Goal: Task Accomplishment & Management: Complete application form

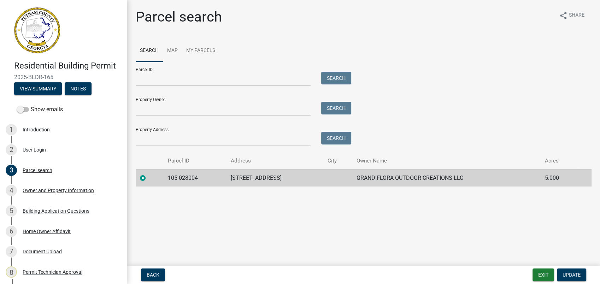
scroll to position [275, 0]
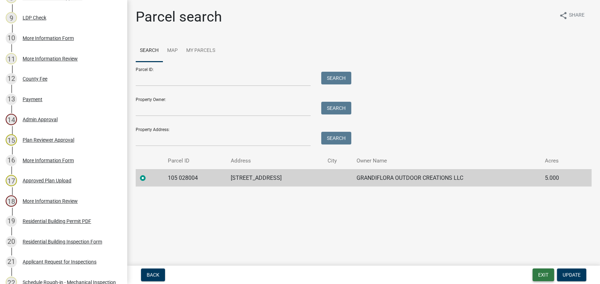
click at [547, 274] on button "Exit" at bounding box center [543, 275] width 22 height 13
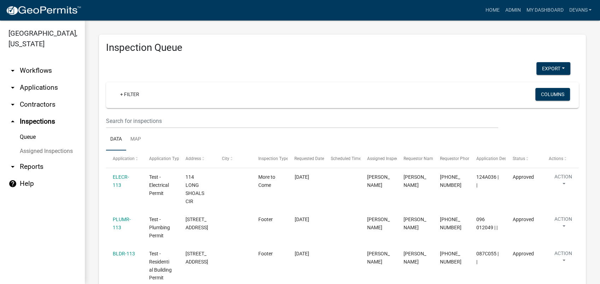
click at [41, 88] on link "arrow_drop_down Applications" at bounding box center [42, 87] width 85 height 17
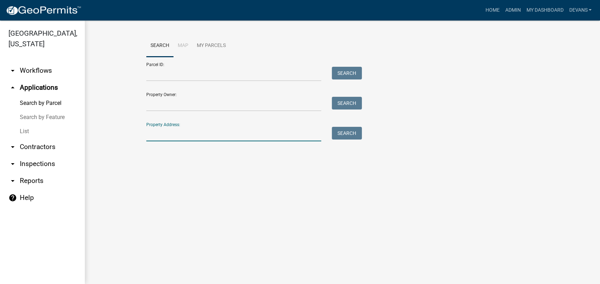
drag, startPoint x: 149, startPoint y: 130, endPoint x: 156, endPoint y: 140, distance: 11.9
click at [149, 130] on input "Property Address:" at bounding box center [233, 134] width 175 height 14
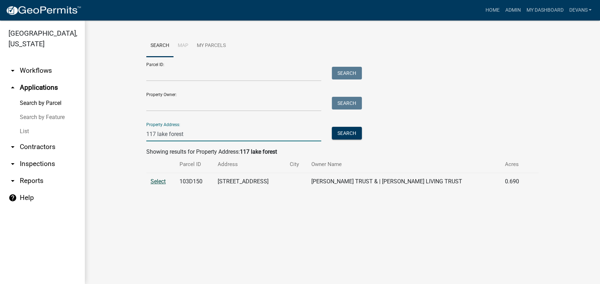
type input "117 lake forest"
click at [157, 182] on span "Select" at bounding box center [158, 181] width 15 height 7
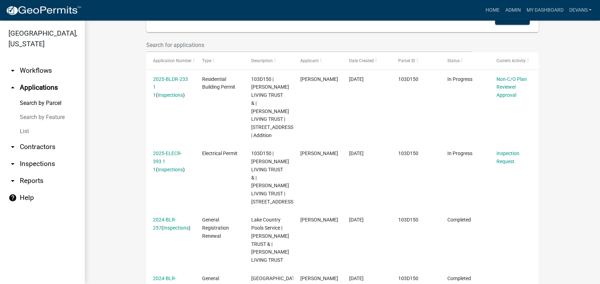
scroll to position [196, 0]
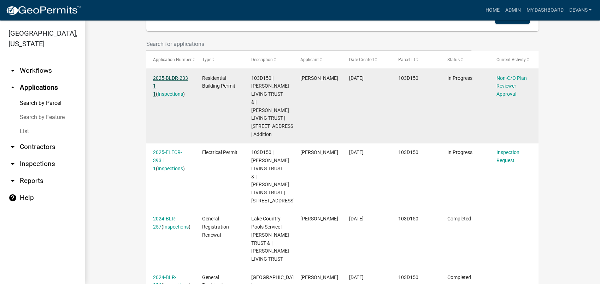
click at [171, 79] on link "2025-BLDR-233 1 1" at bounding box center [170, 86] width 35 height 22
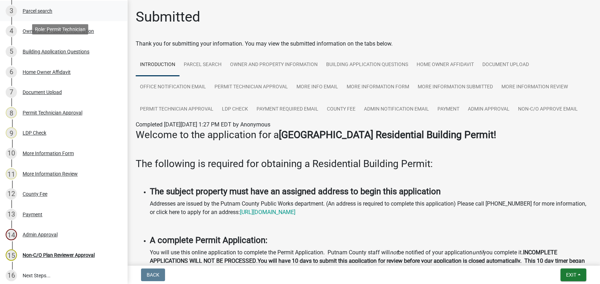
scroll to position [226, 0]
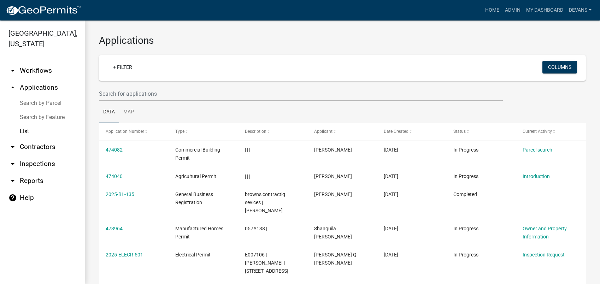
select select "1: 25"
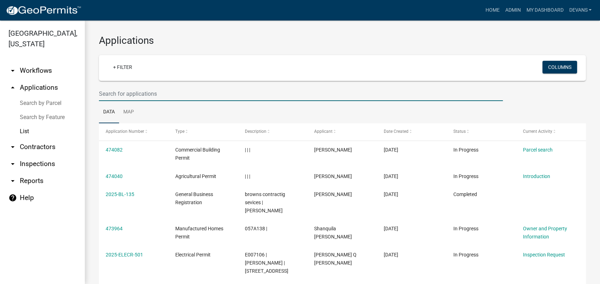
click at [141, 93] on input "text" at bounding box center [301, 94] width 404 height 14
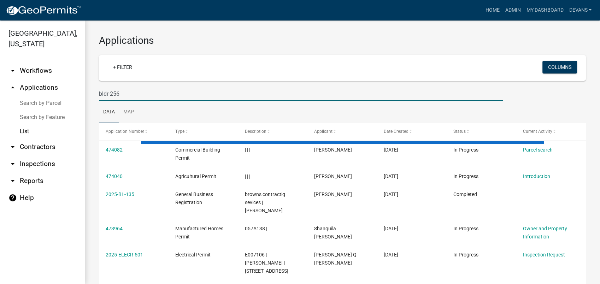
type input "bldr-256"
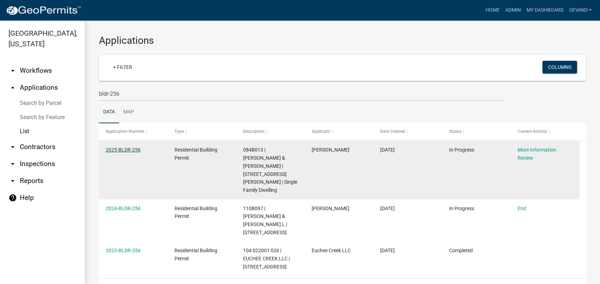
click at [119, 150] on link "2025-BLDR-256" at bounding box center [123, 150] width 35 height 6
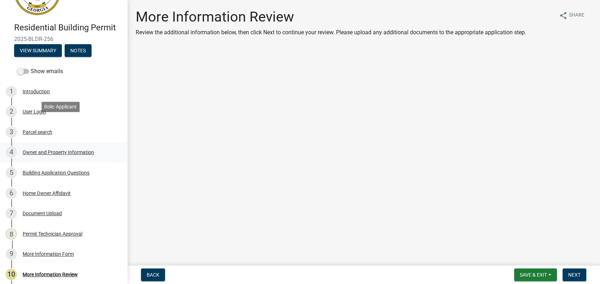
scroll to position [108, 0]
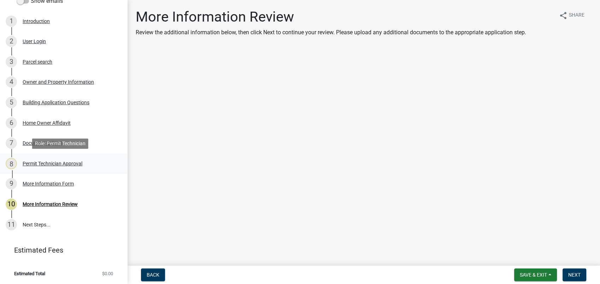
click at [51, 166] on div "8 Permit Technician Approval" at bounding box center [61, 163] width 110 height 11
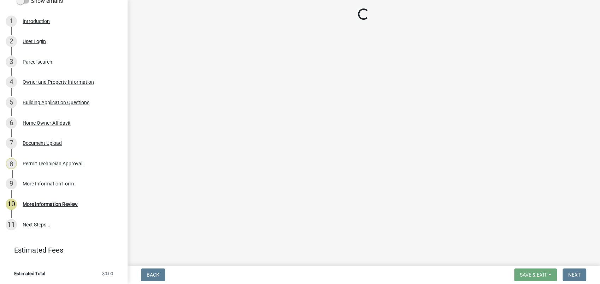
select select "a4366e26-0f82-401b-a682-956e4112ff86"
select select "83394b22-4a11-496c-8e5c-75ade2e72faf"
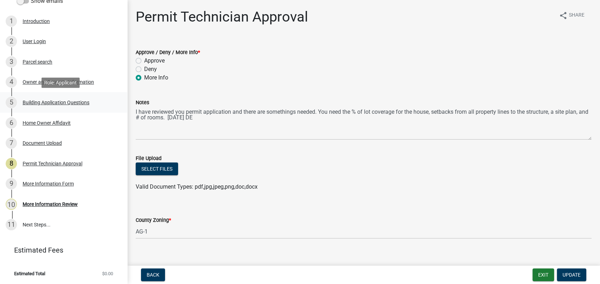
click at [49, 102] on div "Building Application Questions" at bounding box center [56, 102] width 67 height 5
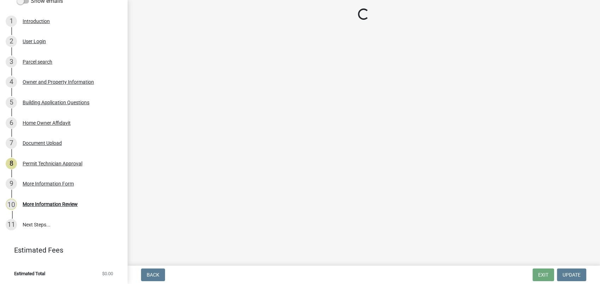
select select "004f4fbb-5e42-4e8e-b1b8-58fc8091e2ba"
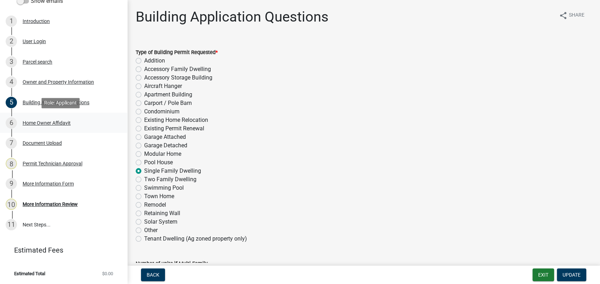
click at [47, 121] on div "Home Owner Affidavit" at bounding box center [47, 122] width 48 height 5
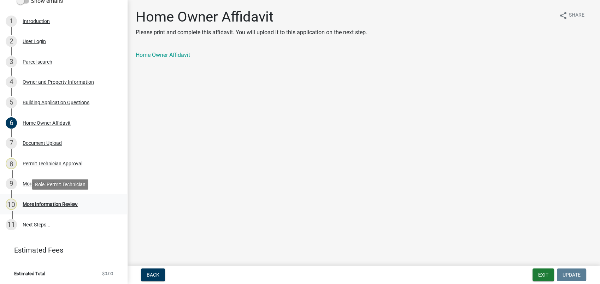
click at [50, 202] on div "More Information Review" at bounding box center [50, 204] width 55 height 5
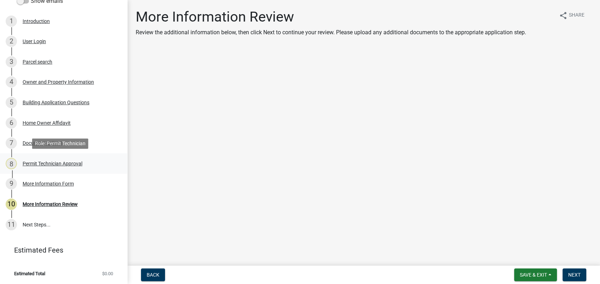
click at [48, 165] on div "Permit Technician Approval" at bounding box center [53, 163] width 60 height 5
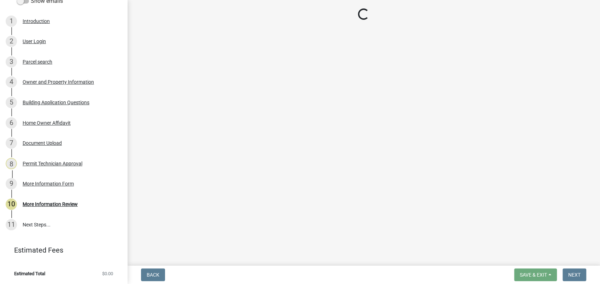
select select "a4366e26-0f82-401b-a682-956e4112ff86"
select select "83394b22-4a11-496c-8e5c-75ade2e72faf"
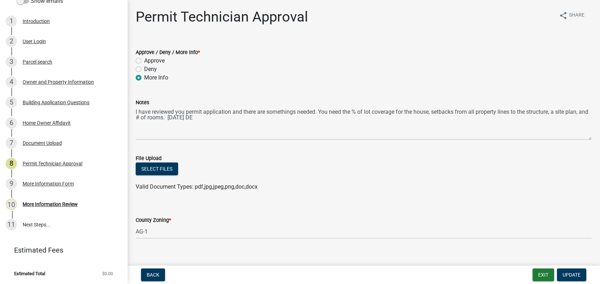
drag, startPoint x: 134, startPoint y: 110, endPoint x: 173, endPoint y: 116, distance: 39.4
click at [173, 116] on div "Notes I have reviewed you permit application and there are somethings needed. Y…" at bounding box center [363, 114] width 466 height 52
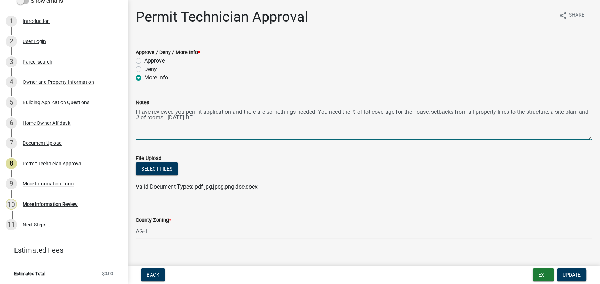
drag, startPoint x: 136, startPoint y: 113, endPoint x: 575, endPoint y: 132, distance: 439.2
click at [575, 132] on textarea "I have reviewed you permit application and there are somethings needed. You nee…" at bounding box center [364, 123] width 456 height 33
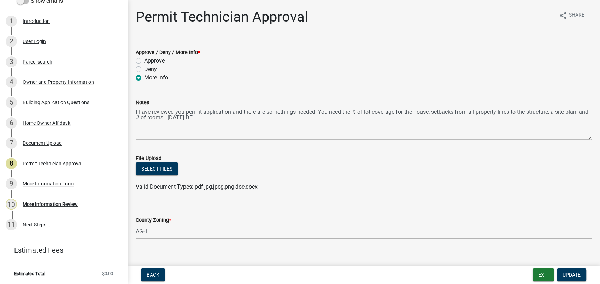
click at [431, 228] on select "Select Item... AG-1 R-1R R-1 R-2 MHP RM-1 RM-3 C-1 C-2 I-M PUD N/A" at bounding box center [364, 231] width 456 height 14
click at [415, 76] on div "More Info" at bounding box center [364, 77] width 456 height 8
click at [574, 277] on span "Update" at bounding box center [571, 275] width 18 height 6
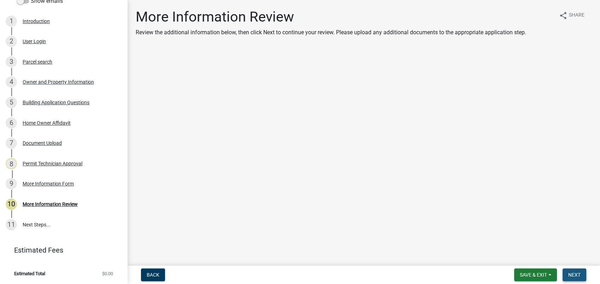
click at [576, 274] on span "Next" at bounding box center [574, 275] width 12 height 6
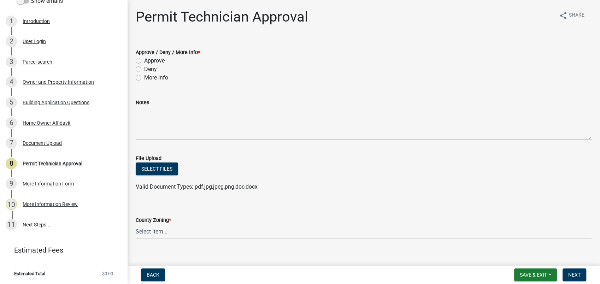
click at [144, 77] on label "More Info" at bounding box center [156, 77] width 24 height 8
click at [144, 77] on input "More Info" at bounding box center [146, 75] width 5 height 5
radio input "true"
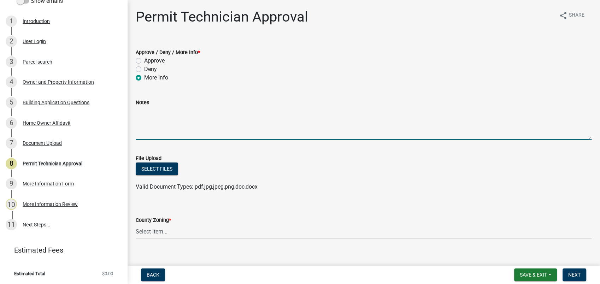
paste textarea "I have reviewed you permit application and there are somethings needed. You nee…"
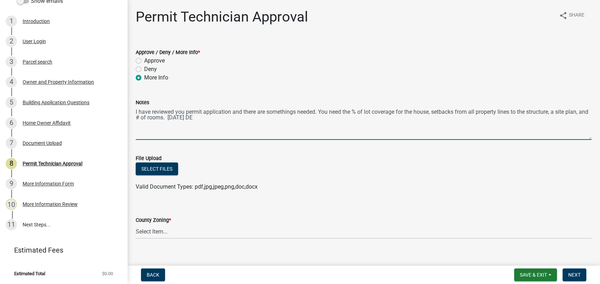
drag, startPoint x: 193, startPoint y: 119, endPoint x: 175, endPoint y: 118, distance: 17.7
click at [175, 118] on textarea "I have reviewed you permit application and there are somethings needed. You nee…" at bounding box center [364, 123] width 456 height 33
click at [182, 118] on textarea "I have reviewed you permit application and there are somethings needed. You nee…" at bounding box center [364, 123] width 456 height 33
type textarea "I have reviewed you permit application and there are somethings needed. You nee…"
click at [575, 276] on span "Next" at bounding box center [574, 275] width 12 height 6
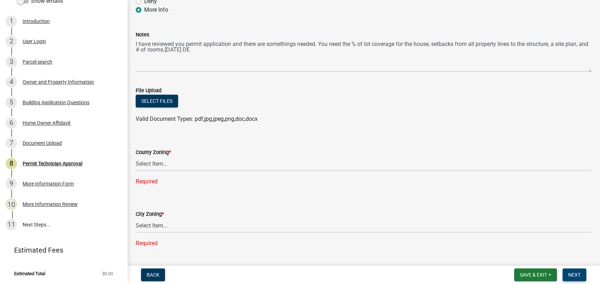
scroll to position [157, 0]
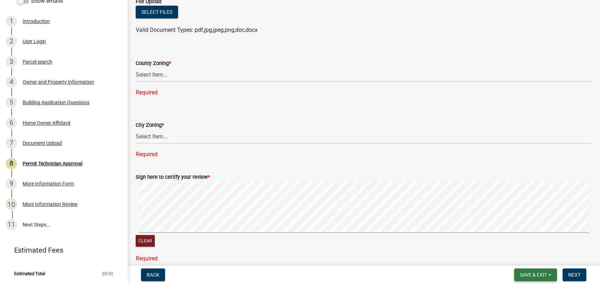
click at [522, 273] on span "Save & Exit" at bounding box center [533, 275] width 27 height 6
click at [522, 236] on button "Save" at bounding box center [528, 239] width 57 height 17
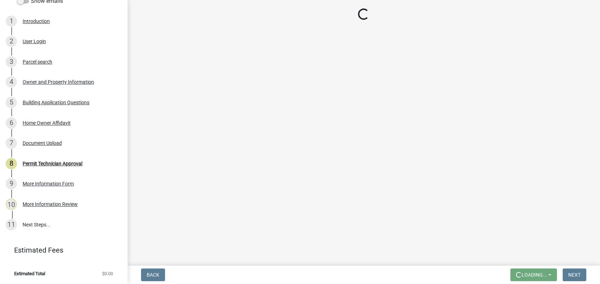
scroll to position [0, 0]
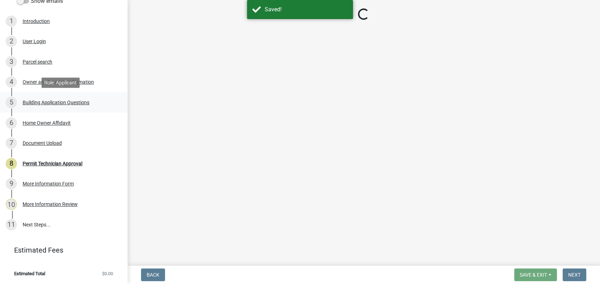
click at [61, 103] on div "Building Application Questions" at bounding box center [56, 102] width 67 height 5
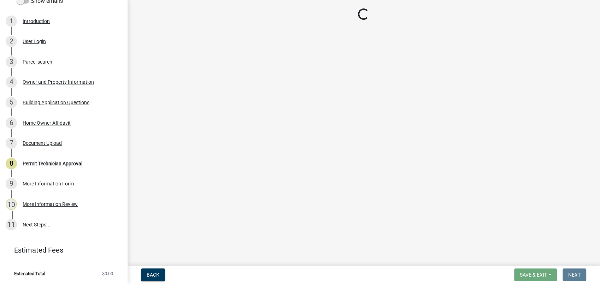
select select "004f4fbb-5e42-4e8e-b1b8-58fc8091e2ba"
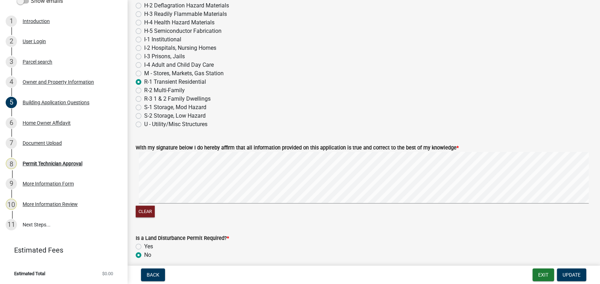
scroll to position [3058, 0]
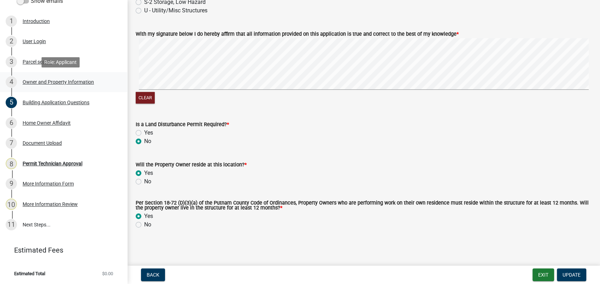
click at [51, 82] on div "Owner and Property Information" at bounding box center [58, 81] width 71 height 5
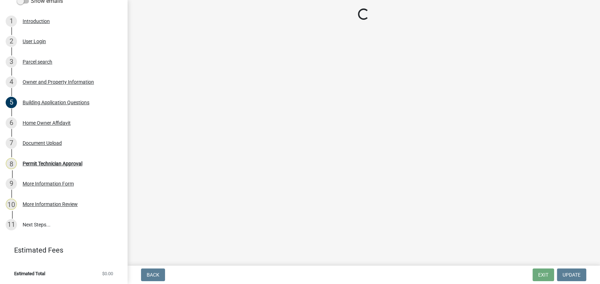
select select "a4366e26-0f82-401b-a682-956e4112ff86"
select select "83394b22-4a11-496c-8e5c-75ade2e72faf"
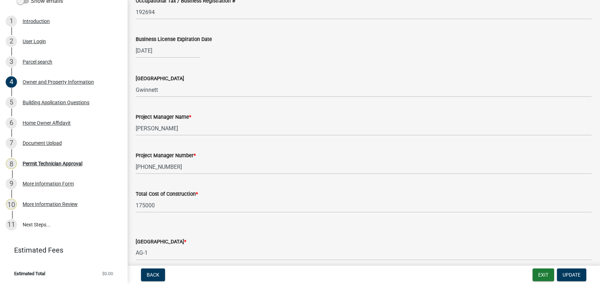
scroll to position [1195, 0]
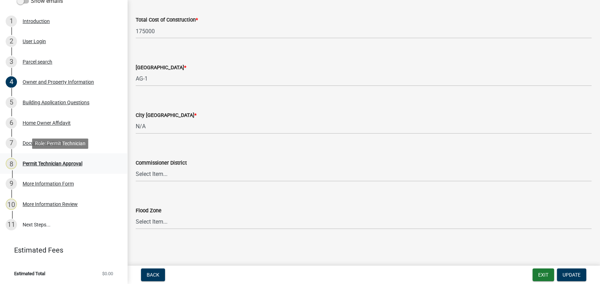
click at [51, 162] on div "Permit Technician Approval" at bounding box center [53, 163] width 60 height 5
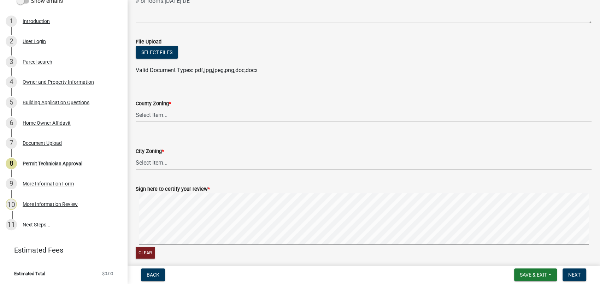
scroll to position [118, 0]
click at [152, 110] on select "Select Item... AG-1 R-1R R-1 R-2 MHP RM-1 RM-3 C-1 C-2 I-M PUD N/A" at bounding box center [364, 114] width 456 height 14
click at [136, 107] on select "Select Item... AG-1 R-1R R-1 R-2 MHP RM-1 RM-3 C-1 C-2 I-M PUD N/A" at bounding box center [364, 114] width 456 height 14
select select "a4366e26-0f82-401b-a682-956e4112ff86"
click at [170, 167] on select "Select Item... A-1 A-2 R-1 R-2 R-3 R-4 MHP C-1 C-2 I-1 I-2 DB FH H-P N/A" at bounding box center [364, 161] width 456 height 14
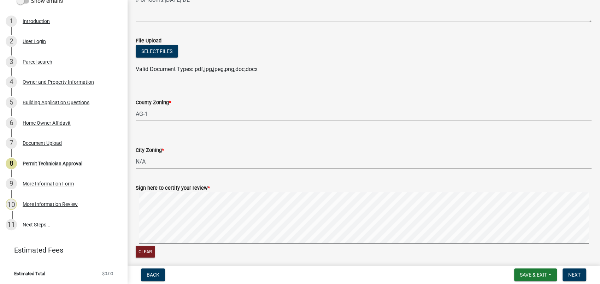
click at [136, 154] on select "Select Item... A-1 A-2 R-1 R-2 R-3 R-4 MHP C-1 C-2 I-1 I-2 DB FH H-P N/A" at bounding box center [364, 161] width 456 height 14
select select "83394b22-4a11-496c-8e5c-75ade2e72faf"
click at [372, 245] on signature-pad at bounding box center [364, 219] width 456 height 54
click at [501, 245] on signature-pad at bounding box center [364, 219] width 456 height 54
click at [570, 273] on span "Next" at bounding box center [574, 275] width 12 height 6
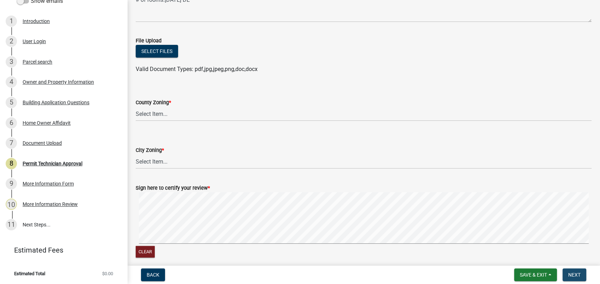
scroll to position [0, 0]
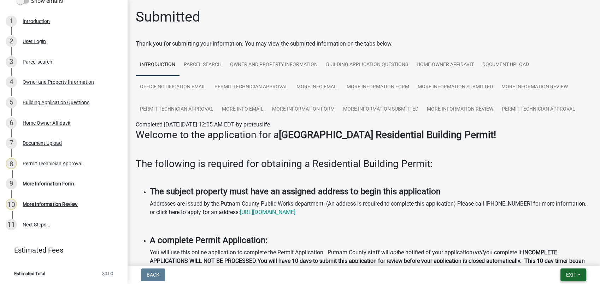
click at [572, 276] on span "Exit" at bounding box center [571, 275] width 10 height 6
click at [553, 260] on button "Save & Exit" at bounding box center [558, 256] width 57 height 17
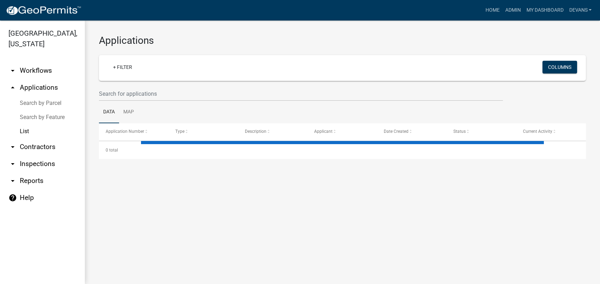
select select "1: 25"
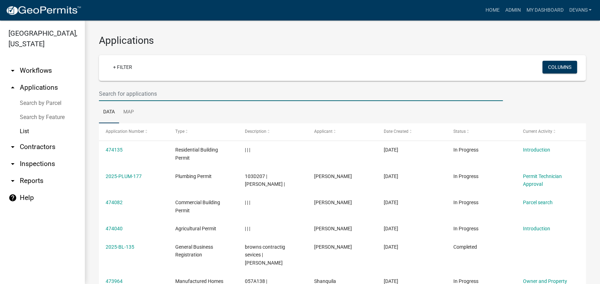
click at [113, 93] on input "text" at bounding box center [301, 94] width 404 height 14
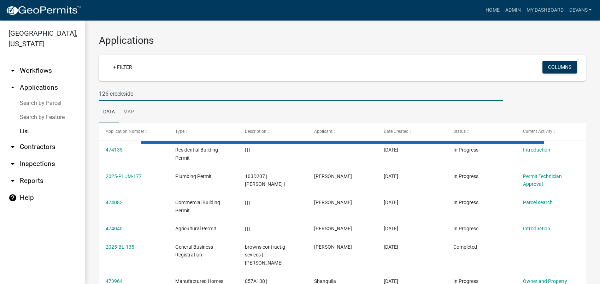
type input "126 creekside"
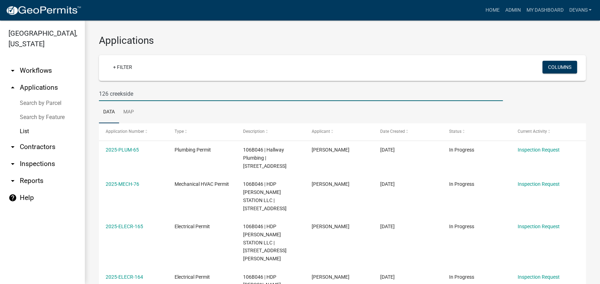
click at [32, 84] on link "arrow_drop_up Applications" at bounding box center [42, 87] width 85 height 17
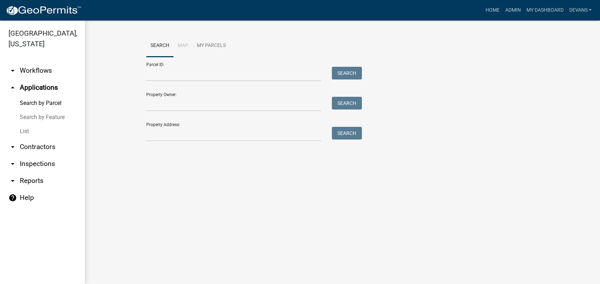
click at [22, 130] on link "List" at bounding box center [42, 131] width 85 height 14
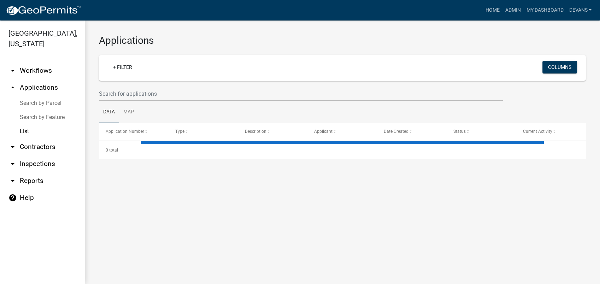
select select "1: 25"
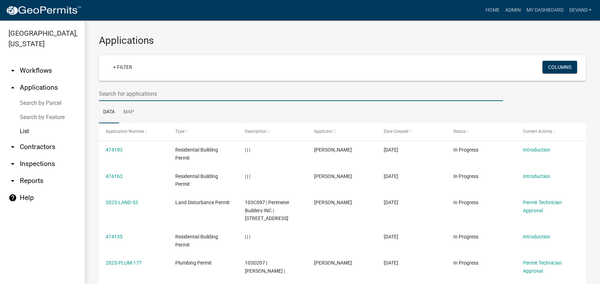
click at [152, 95] on input "text" at bounding box center [301, 94] width 404 height 14
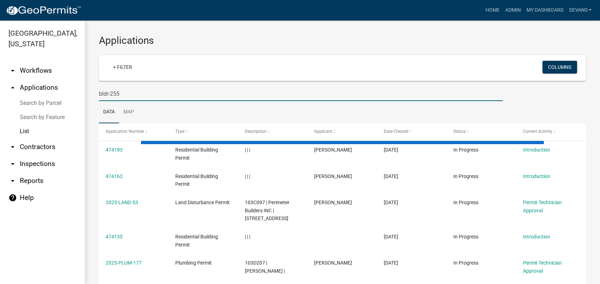
type input "bldr-255"
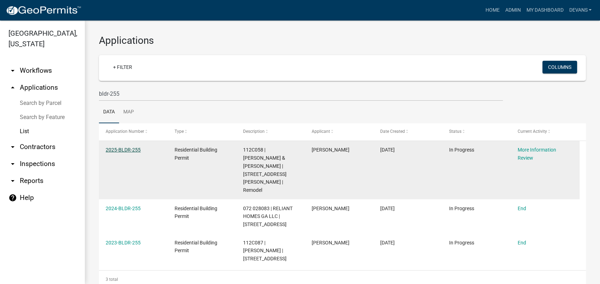
click at [116, 151] on link "2025-BLDR-255" at bounding box center [123, 150] width 35 height 6
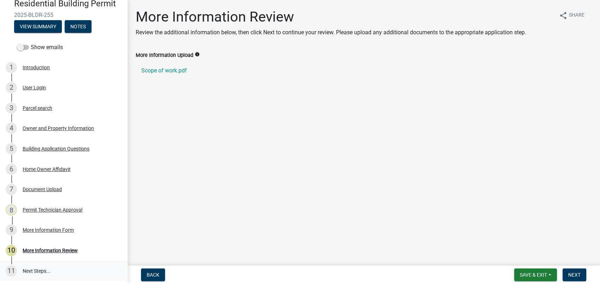
scroll to position [108, 0]
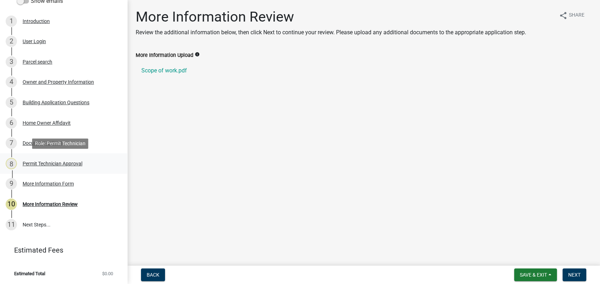
click at [37, 165] on div "Permit Technician Approval" at bounding box center [53, 163] width 60 height 5
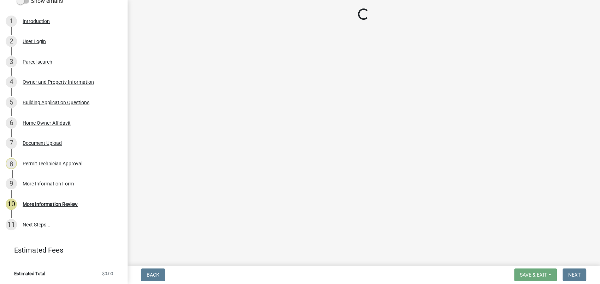
select select "78bfdc44-73ff-456e-a557-d4c99b9c08be"
select select "83394b22-4a11-496c-8e5c-75ade2e72faf"
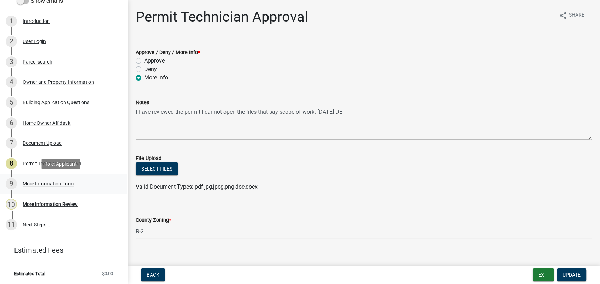
click at [49, 184] on div "More Information Form" at bounding box center [48, 183] width 51 height 5
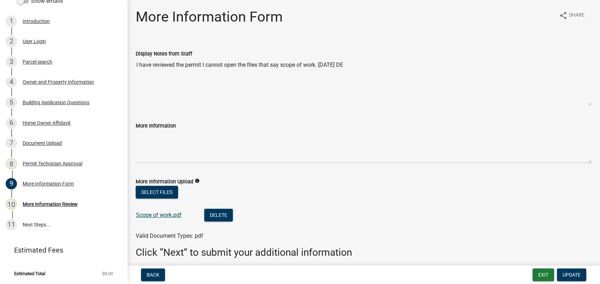
click at [162, 216] on link "Scope of work.pdf" at bounding box center [159, 215] width 46 height 7
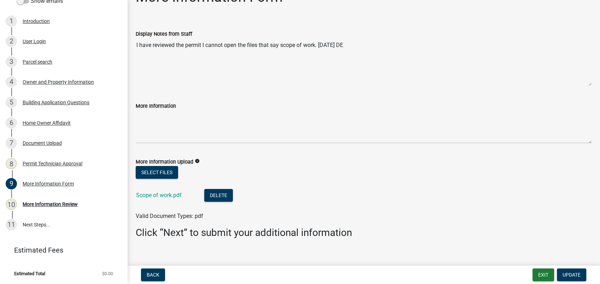
scroll to position [28, 0]
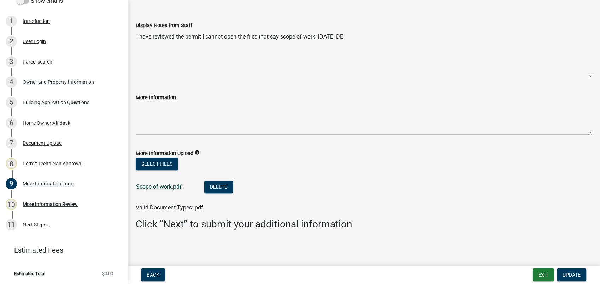
click at [174, 183] on link "Scope of work.pdf" at bounding box center [159, 186] width 46 height 7
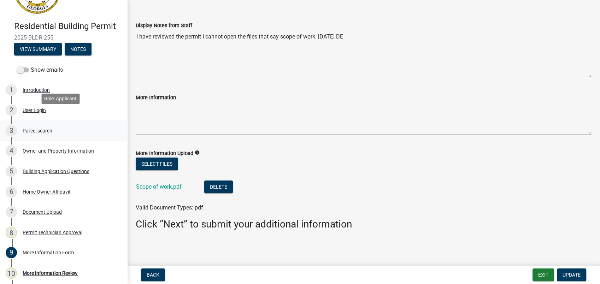
scroll to position [108, 0]
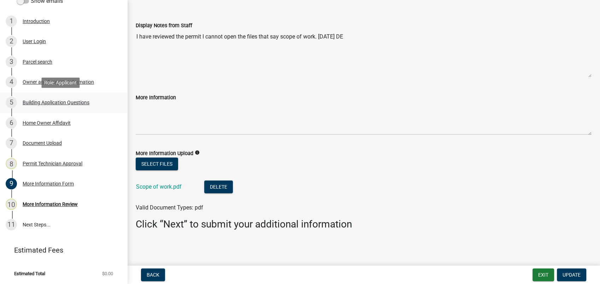
click at [46, 104] on div "Building Application Questions" at bounding box center [56, 102] width 67 height 5
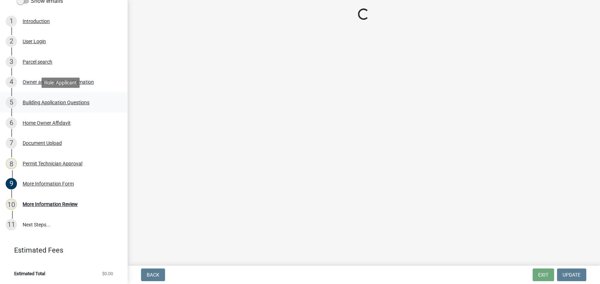
scroll to position [0, 0]
select select "2ec94193-6885-4dbb-8fbc-a6ee81e417fe"
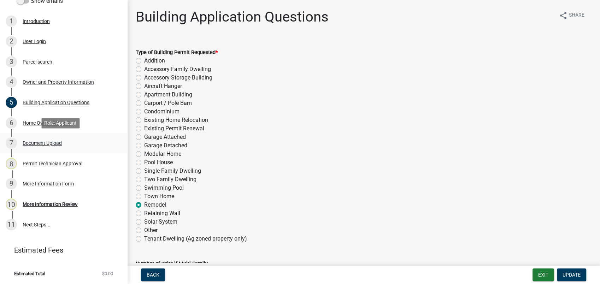
click at [45, 143] on div "Document Upload" at bounding box center [42, 143] width 39 height 5
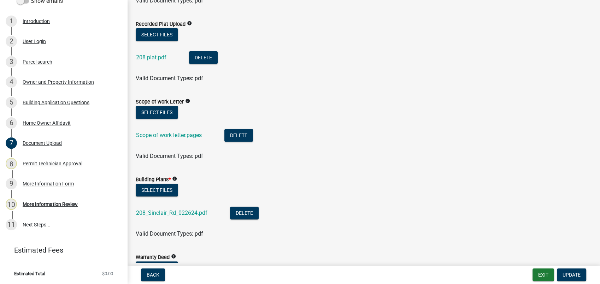
scroll to position [275, 0]
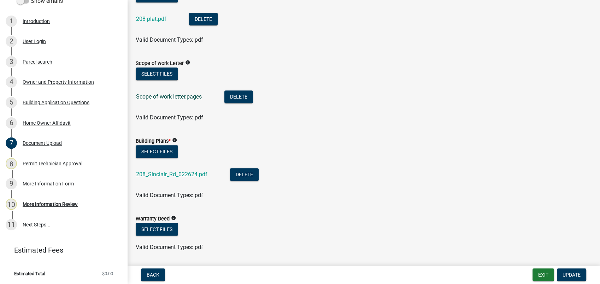
click at [175, 96] on link "Scope of work letter.pages" at bounding box center [169, 96] width 66 height 7
drag, startPoint x: 472, startPoint y: 71, endPoint x: 347, endPoint y: 41, distance: 128.6
click at [468, 72] on div "Select files" at bounding box center [364, 74] width 456 height 14
click at [162, 73] on button "Select files" at bounding box center [157, 73] width 42 height 13
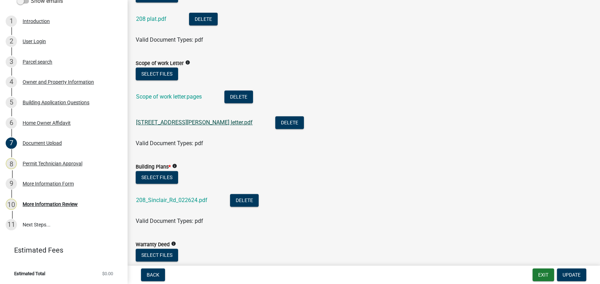
click at [159, 123] on link "208 sinclair rd letter.pdf" at bounding box center [194, 122] width 117 height 7
click at [235, 98] on button "Delete" at bounding box center [238, 96] width 29 height 13
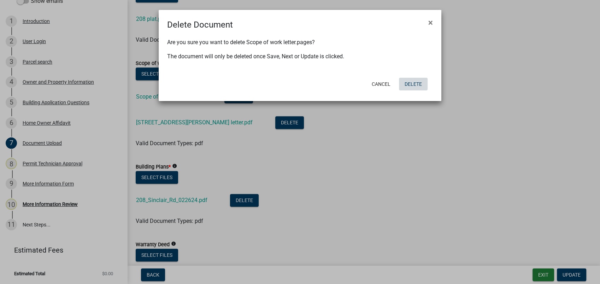
click at [413, 82] on button "Delete" at bounding box center [413, 84] width 29 height 13
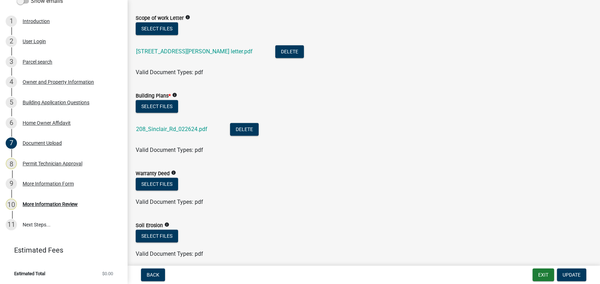
scroll to position [353, 0]
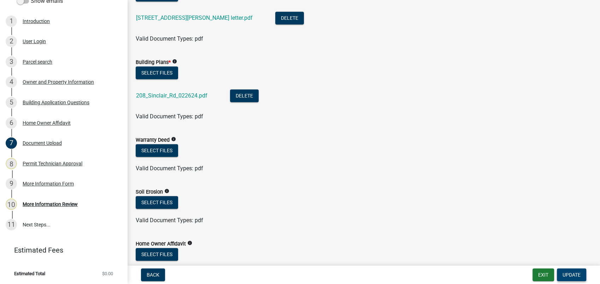
click at [568, 274] on span "Update" at bounding box center [571, 275] width 18 height 6
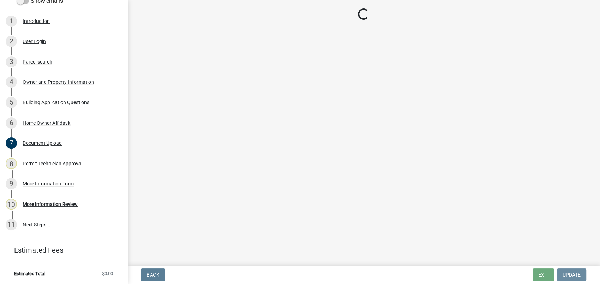
scroll to position [0, 0]
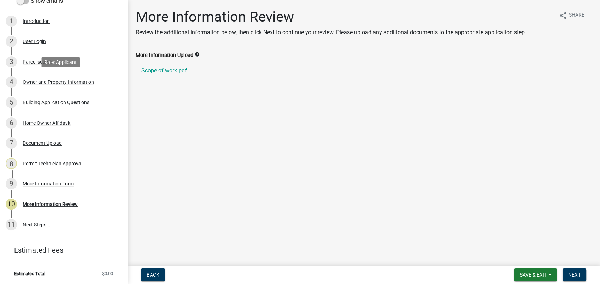
click at [54, 84] on div "Owner and Property Information" at bounding box center [58, 81] width 71 height 5
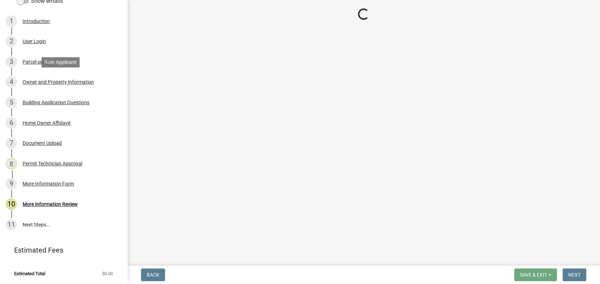
select select "78bfdc44-73ff-456e-a557-d4c99b9c08be"
select select "83394b22-4a11-496c-8e5c-75ade2e72faf"
select select "295c155f-de53-4b68-9fdd-08c8883e9b6f"
select select "7e5ee852-7dad-4002-9c8c-99bf8b4202a5"
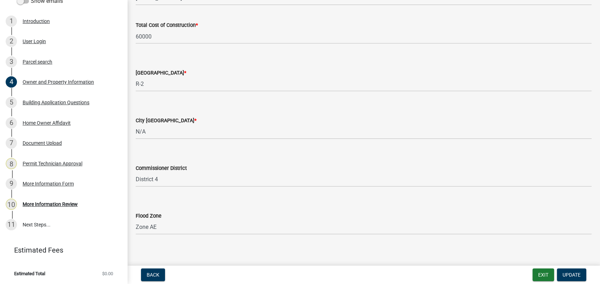
scroll to position [1195, 0]
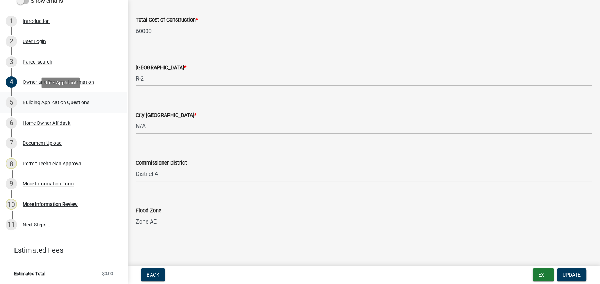
click at [29, 100] on div "Building Application Questions" at bounding box center [56, 102] width 67 height 5
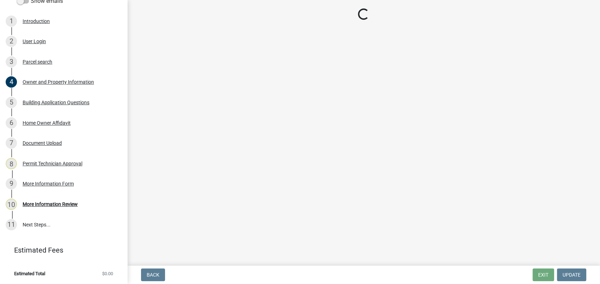
select select "2ec94193-6885-4dbb-8fbc-a6ee81e417fe"
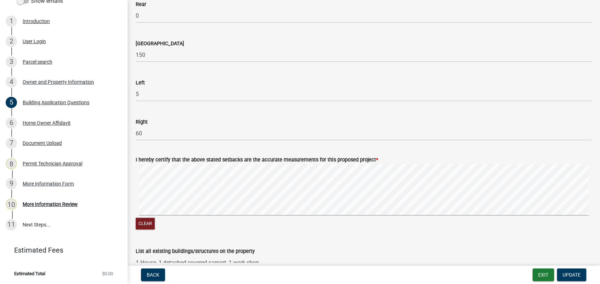
scroll to position [1099, 0]
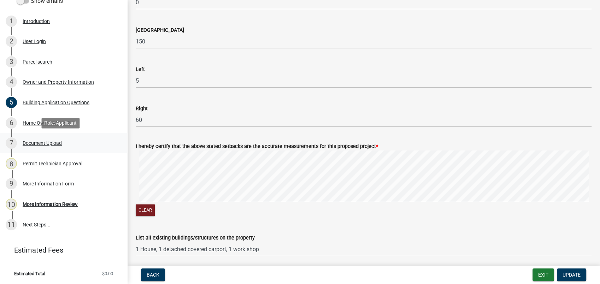
click at [45, 142] on div "Document Upload" at bounding box center [42, 143] width 39 height 5
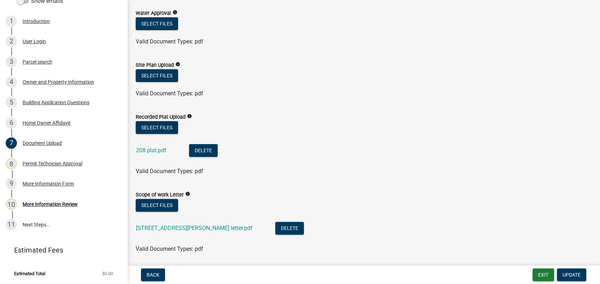
scroll to position [157, 0]
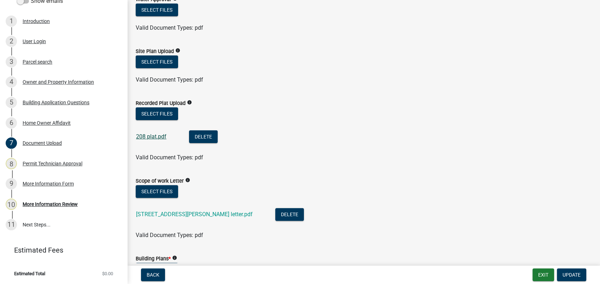
click at [150, 136] on link "208 plat.pdf" at bounding box center [151, 136] width 30 height 7
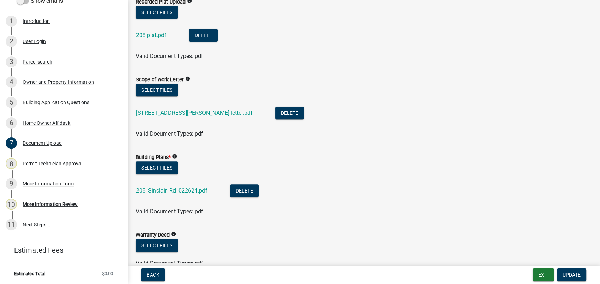
scroll to position [314, 0]
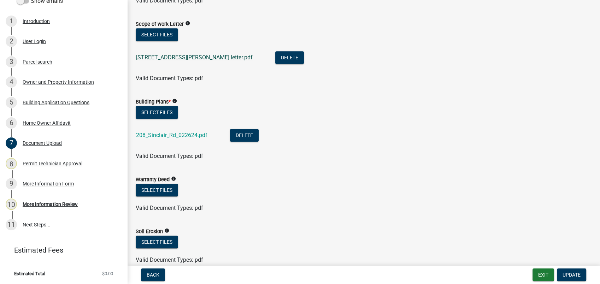
click at [166, 54] on link "208 sinclair rd letter.pdf" at bounding box center [194, 57] width 117 height 7
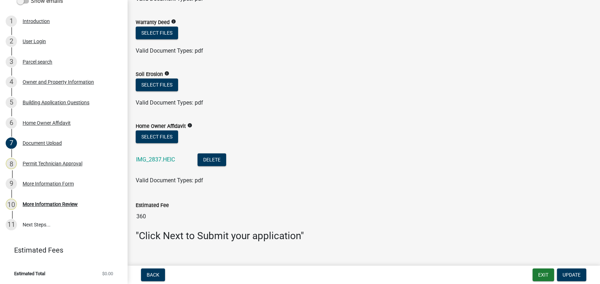
scroll to position [483, 0]
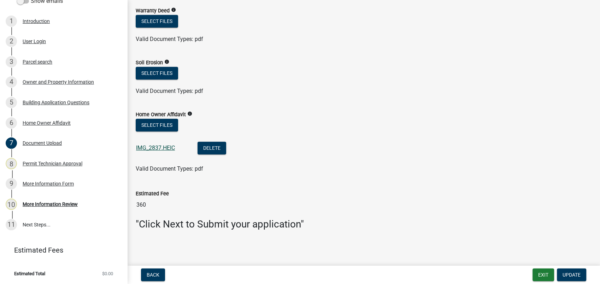
click at [164, 147] on link "IMG_2837.HEIC" at bounding box center [155, 148] width 39 height 7
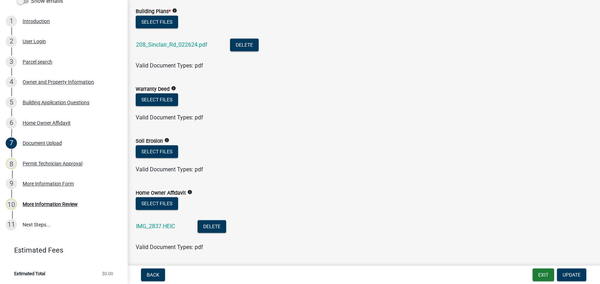
scroll to position [365, 0]
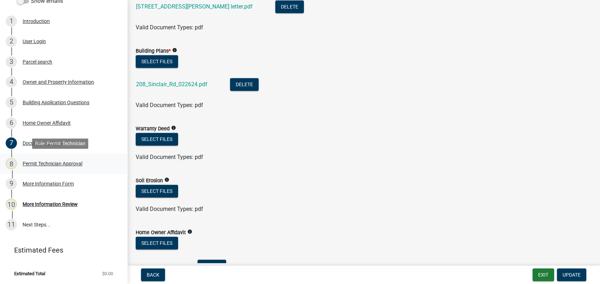
click at [37, 162] on div "Permit Technician Approval" at bounding box center [53, 163] width 60 height 5
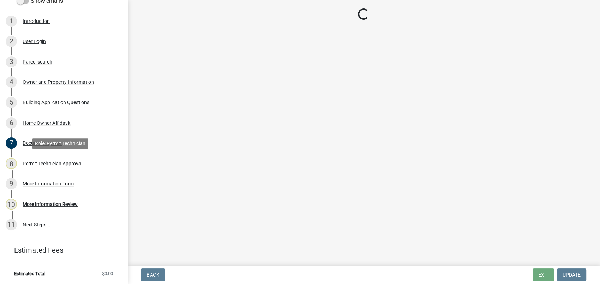
select select "78bfdc44-73ff-456e-a557-d4c99b9c08be"
select select "83394b22-4a11-496c-8e5c-75ade2e72faf"
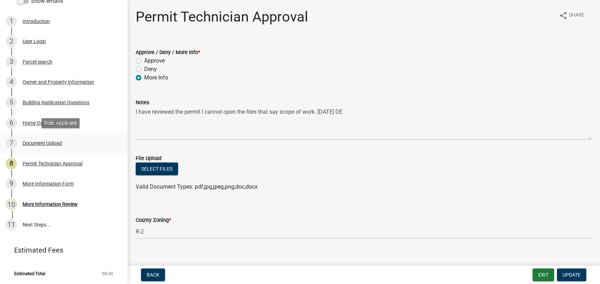
click at [42, 142] on div "Document Upload" at bounding box center [42, 143] width 39 height 5
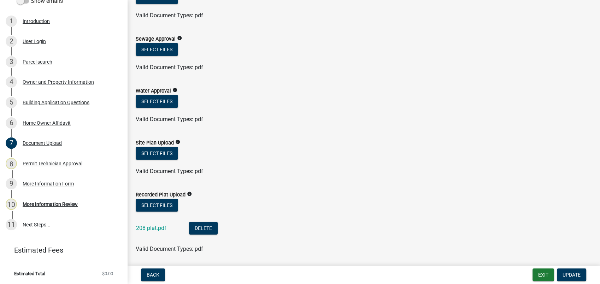
scroll to position [78, 0]
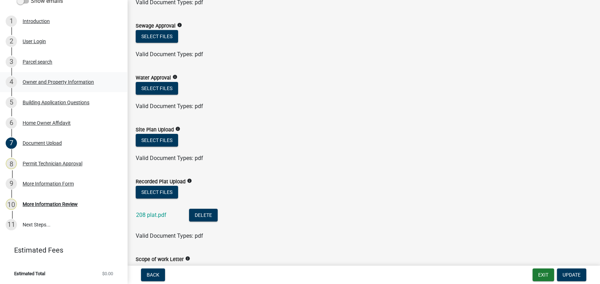
click at [54, 81] on div "Owner and Property Information" at bounding box center [58, 81] width 71 height 5
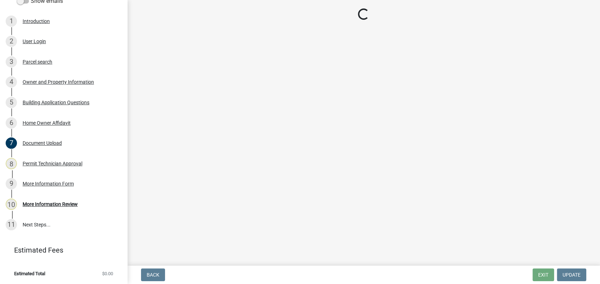
select select "78bfdc44-73ff-456e-a557-d4c99b9c08be"
select select "83394b22-4a11-496c-8e5c-75ade2e72faf"
select select "295c155f-de53-4b68-9fdd-08c8883e9b6f"
select select "7e5ee852-7dad-4002-9c8c-99bf8b4202a5"
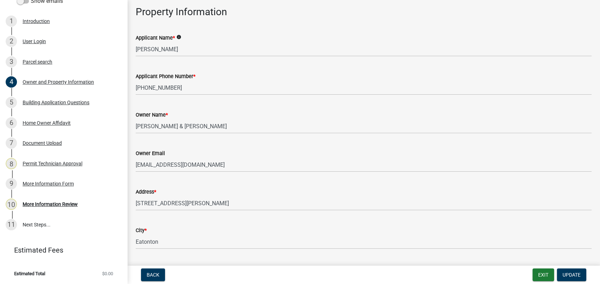
scroll to position [78, 0]
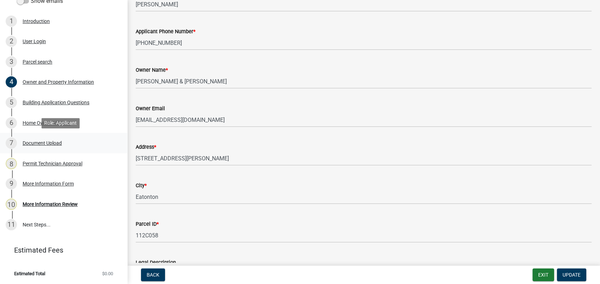
click at [42, 141] on div "Document Upload" at bounding box center [42, 143] width 39 height 5
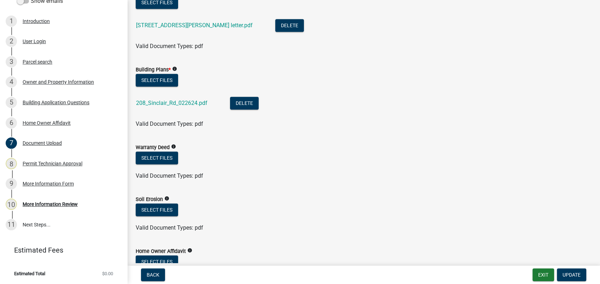
scroll to position [353, 0]
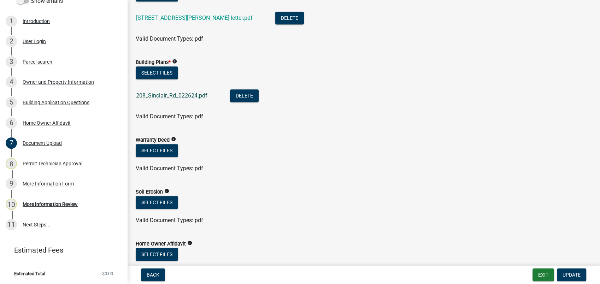
click at [153, 97] on link "208_Sinclair_Rd_022624.pdf" at bounding box center [171, 95] width 71 height 7
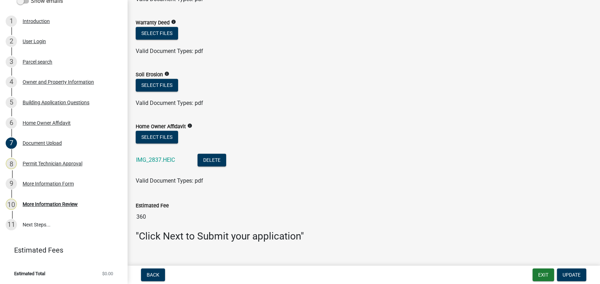
scroll to position [471, 0]
click at [49, 105] on div "Building Application Questions" at bounding box center [56, 102] width 67 height 5
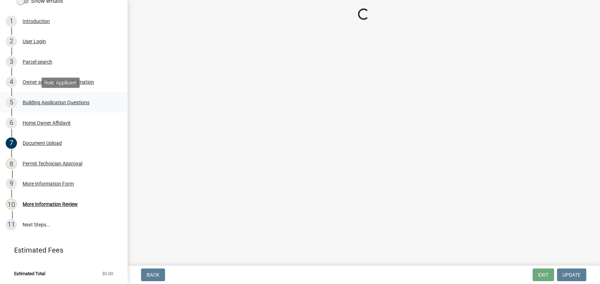
scroll to position [0, 0]
select select "2ec94193-6885-4dbb-8fbc-a6ee81e417fe"
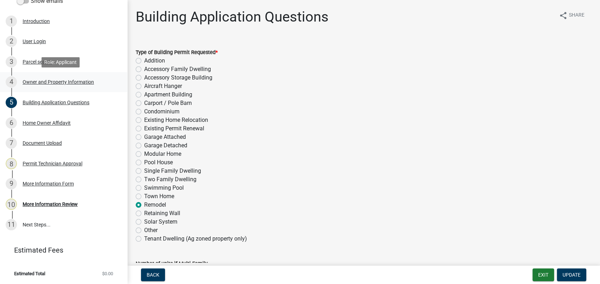
click at [43, 83] on div "Owner and Property Information" at bounding box center [58, 81] width 71 height 5
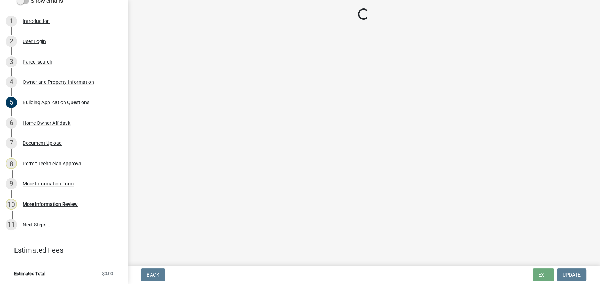
select select "78bfdc44-73ff-456e-a557-d4c99b9c08be"
select select "83394b22-4a11-496c-8e5c-75ade2e72faf"
select select "295c155f-de53-4b68-9fdd-08c8883e9b6f"
select select "7e5ee852-7dad-4002-9c8c-99bf8b4202a5"
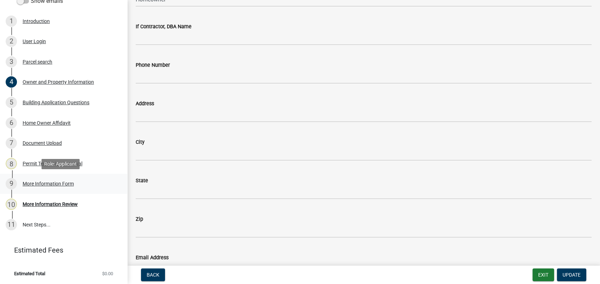
scroll to position [667, 0]
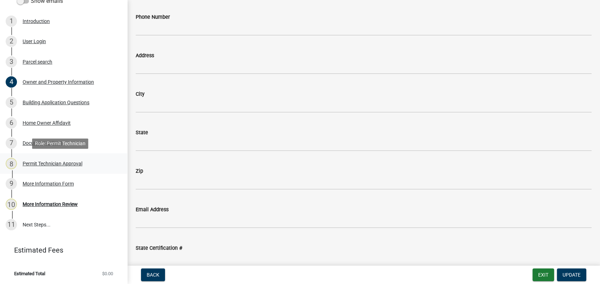
click at [57, 164] on div "Permit Technician Approval" at bounding box center [53, 163] width 60 height 5
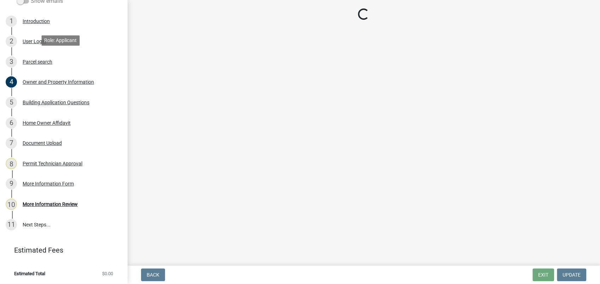
select select "78bfdc44-73ff-456e-a557-d4c99b9c08be"
select select "83394b22-4a11-496c-8e5c-75ade2e72faf"
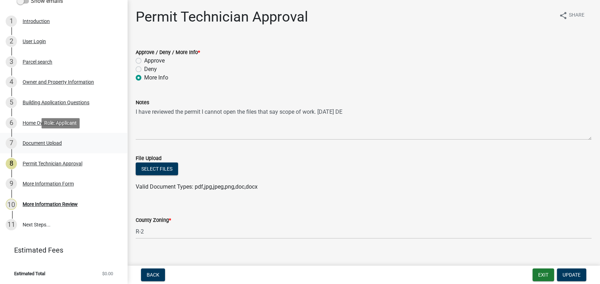
click at [31, 142] on div "Document Upload" at bounding box center [42, 143] width 39 height 5
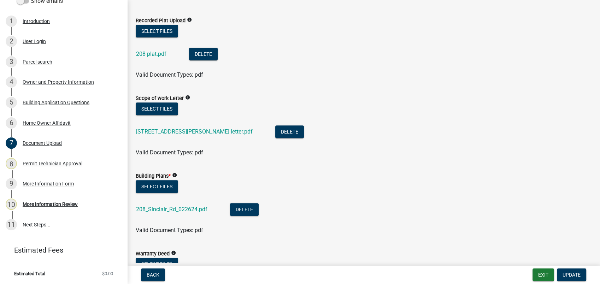
scroll to position [235, 0]
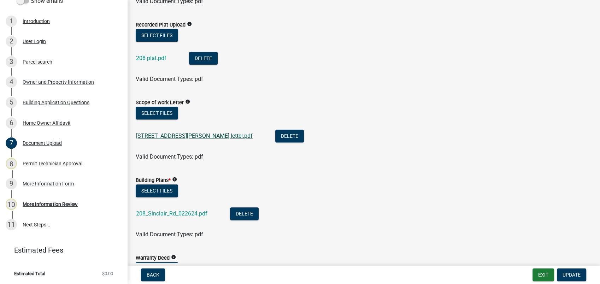
click at [155, 135] on link "208 sinclair rd letter.pdf" at bounding box center [194, 135] width 117 height 7
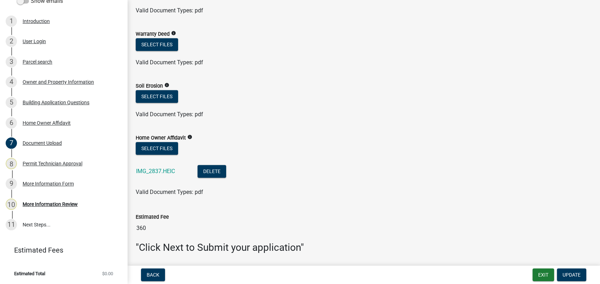
scroll to position [483, 0]
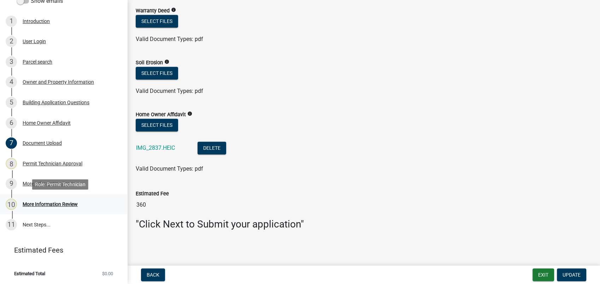
click at [54, 203] on div "More Information Review" at bounding box center [50, 204] width 55 height 5
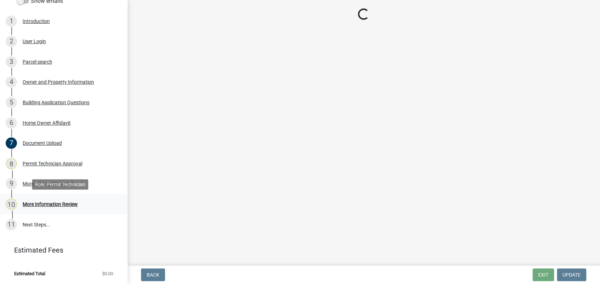
scroll to position [0, 0]
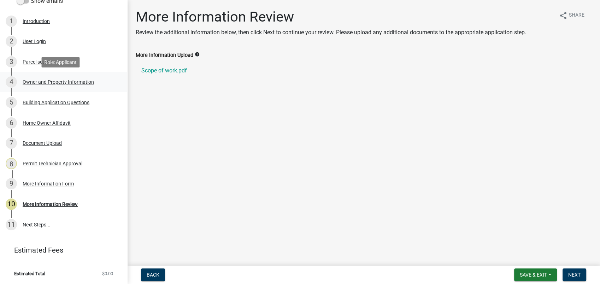
click at [34, 86] on div "4 Owner and Property Information" at bounding box center [61, 81] width 110 height 11
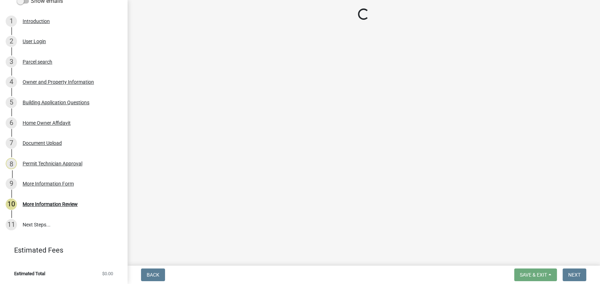
select select "78bfdc44-73ff-456e-a557-d4c99b9c08be"
select select "83394b22-4a11-496c-8e5c-75ade2e72faf"
select select "295c155f-de53-4b68-9fdd-08c8883e9b6f"
select select "7e5ee852-7dad-4002-9c8c-99bf8b4202a5"
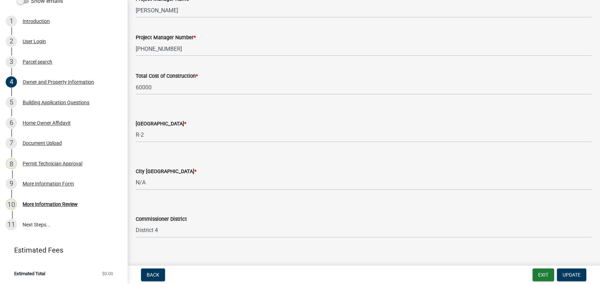
scroll to position [1195, 0]
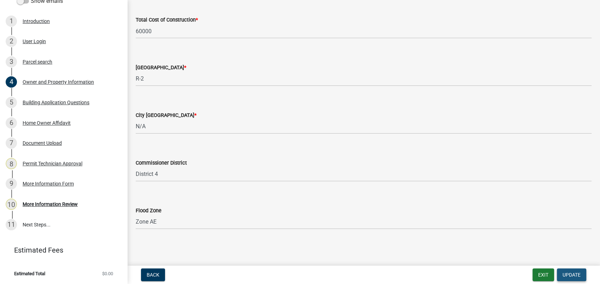
click at [563, 273] on span "Update" at bounding box center [571, 275] width 18 height 6
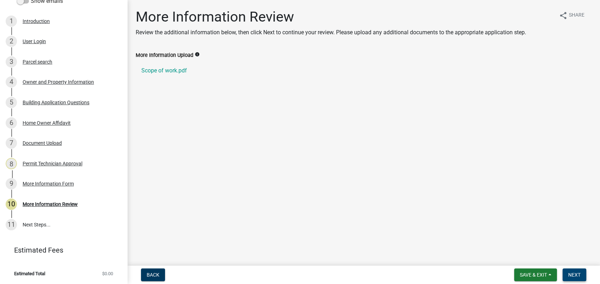
click at [575, 276] on span "Next" at bounding box center [574, 275] width 12 height 6
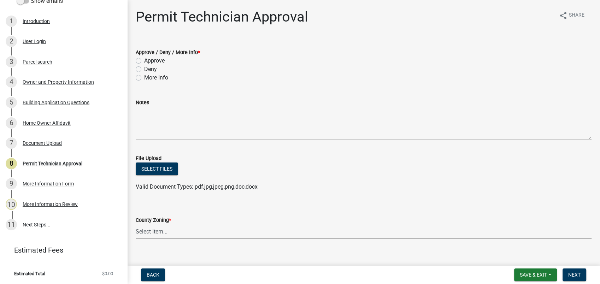
click at [161, 235] on select "Select Item... AG-1 R-1R R-1 R-2 MHP RM-1 RM-3 C-1 C-2 I-M PUD N/A" at bounding box center [364, 231] width 456 height 14
click at [136, 224] on select "Select Item... AG-1 R-1R R-1 R-2 MHP RM-1 RM-3 C-1 C-2 I-M PUD N/A" at bounding box center [364, 231] width 456 height 14
select select "78bfdc44-73ff-456e-a557-d4c99b9c08be"
click at [144, 78] on label "More Info" at bounding box center [156, 77] width 24 height 8
click at [144, 78] on input "More Info" at bounding box center [146, 75] width 5 height 5
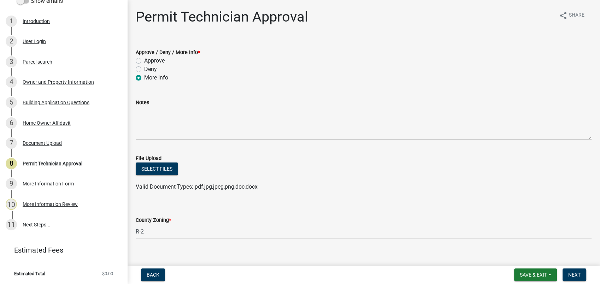
radio input "true"
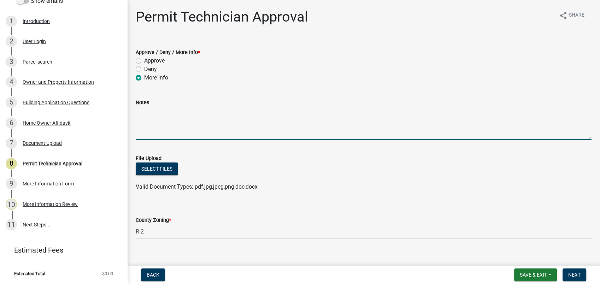
click at [153, 114] on textarea "Notes" at bounding box center [364, 123] width 456 height 33
type textarea "S"
type textarea "Need a scope of work letter and show plans for the porch. 09-05-2025 DE"
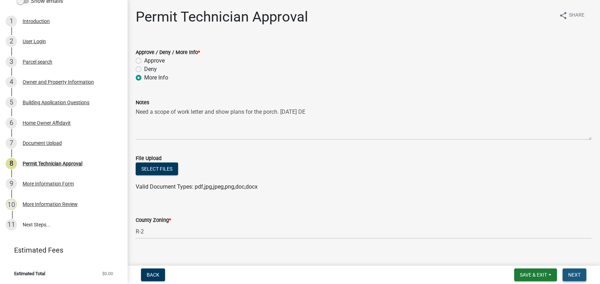
click at [568, 276] on span "Next" at bounding box center [574, 275] width 12 height 6
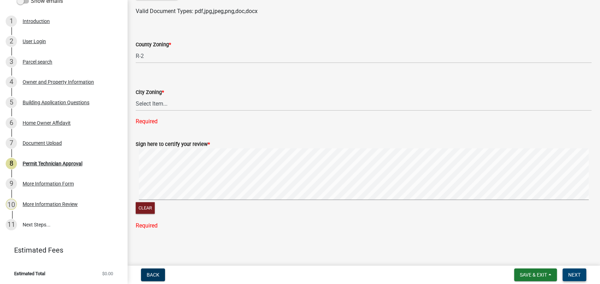
scroll to position [161, 0]
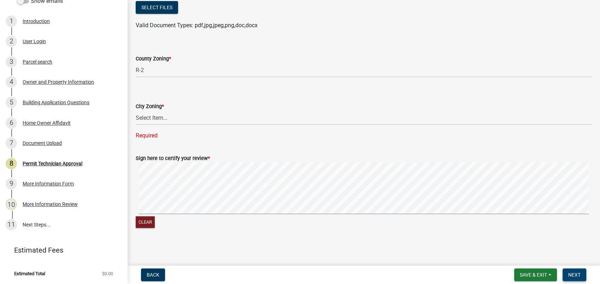
click at [458, 223] on div "Clear" at bounding box center [364, 196] width 456 height 67
click at [572, 269] on button "Next" at bounding box center [574, 275] width 24 height 13
click at [585, 280] on button "Next" at bounding box center [574, 275] width 24 height 13
click at [144, 116] on select "Select Item... A-1 A-2 R-1 R-2 R-3 R-4 MHP C-1 C-2 I-1 I-2 DB FH H-P N/A" at bounding box center [364, 118] width 456 height 14
click at [136, 124] on select "Select Item... A-1 A-2 R-1 R-2 R-3 R-4 MHP C-1 C-2 I-1 I-2 DB FH H-P N/A" at bounding box center [364, 118] width 456 height 14
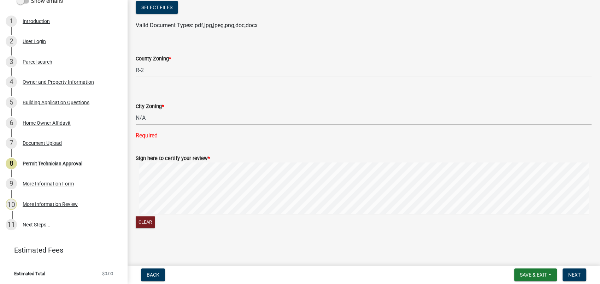
select select "83394b22-4a11-496c-8e5c-75ade2e72faf"
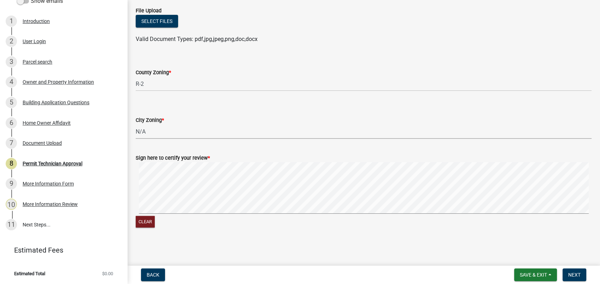
scroll to position [147, 0]
click at [575, 275] on span "Next" at bounding box center [574, 275] width 12 height 6
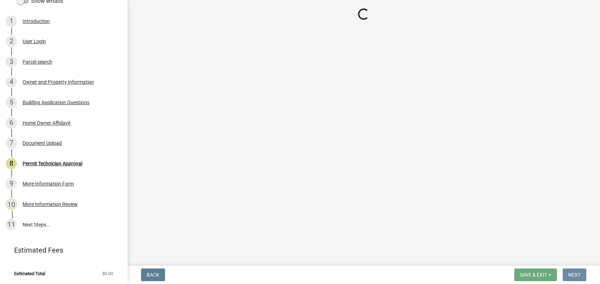
scroll to position [0, 0]
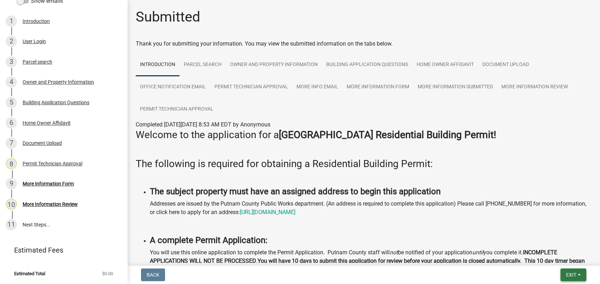
click at [565, 270] on button "Exit" at bounding box center [573, 275] width 26 height 13
click at [560, 259] on button "Save & Exit" at bounding box center [558, 256] width 57 height 17
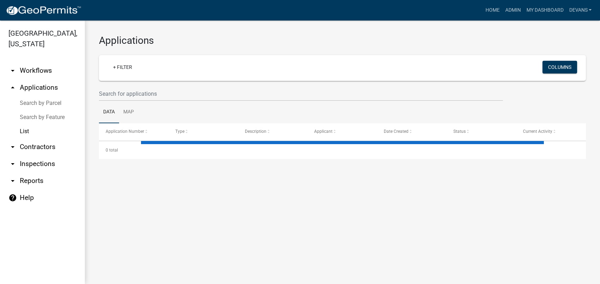
select select "1: 25"
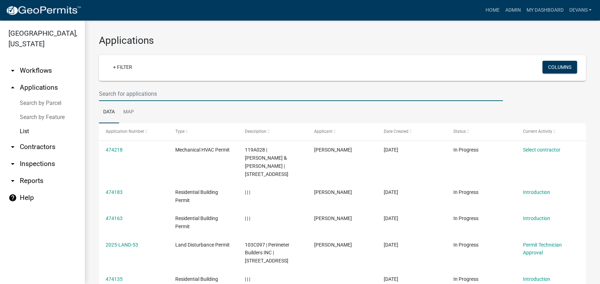
click at [106, 95] on input "text" at bounding box center [301, 94] width 404 height 14
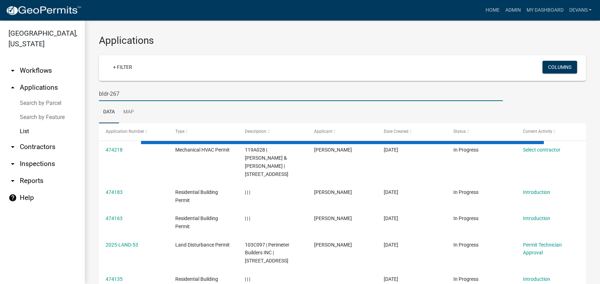
type input "bldr-267"
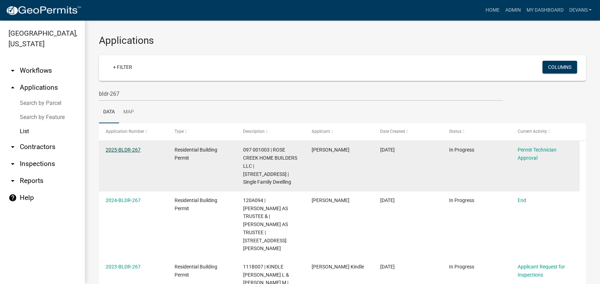
click at [121, 149] on link "2025-BLDR-267" at bounding box center [123, 150] width 35 height 6
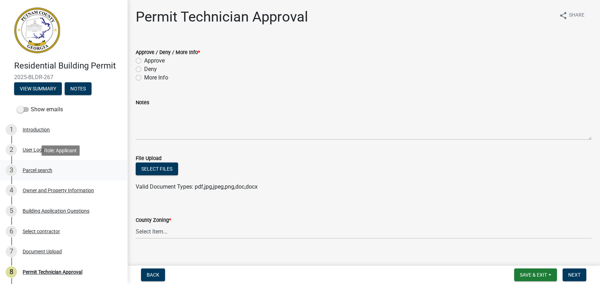
click at [44, 168] on div "Parcel search" at bounding box center [38, 170] width 30 height 5
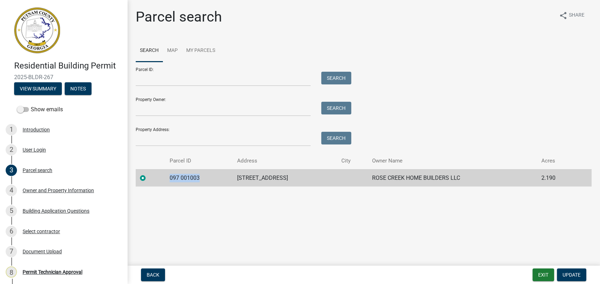
drag, startPoint x: 202, startPoint y: 177, endPoint x: 170, endPoint y: 177, distance: 32.5
click at [170, 177] on td "097 001003" at bounding box center [198, 177] width 67 height 17
drag, startPoint x: 170, startPoint y: 177, endPoint x: 183, endPoint y: 179, distance: 13.4
copy td "097 001003"
click at [61, 191] on div "Owner and Property Information" at bounding box center [58, 190] width 71 height 5
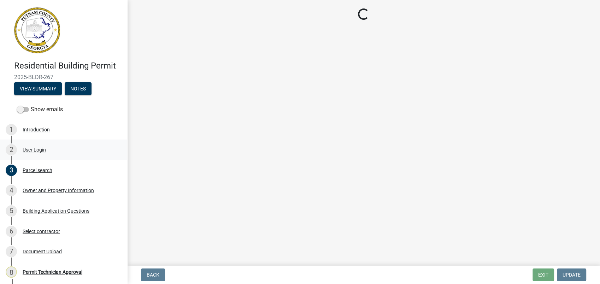
select select "a4366e26-0f82-401b-a682-956e4112ff86"
select select "83394b22-4a11-496c-8e5c-75ade2e72faf"
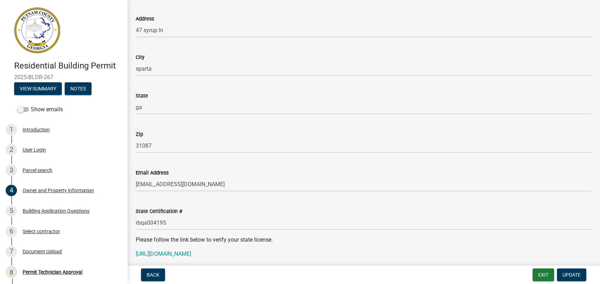
scroll to position [824, 0]
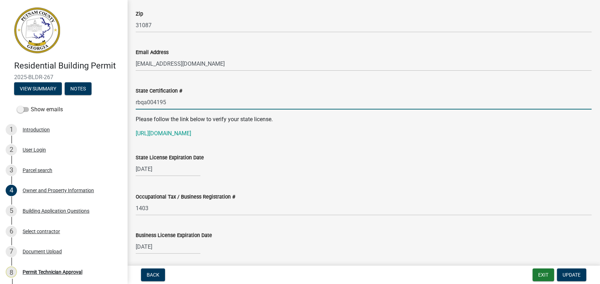
drag, startPoint x: 177, startPoint y: 104, endPoint x: 141, endPoint y: 105, distance: 35.3
click at [136, 105] on input "rbqa004195" at bounding box center [364, 102] width 456 height 14
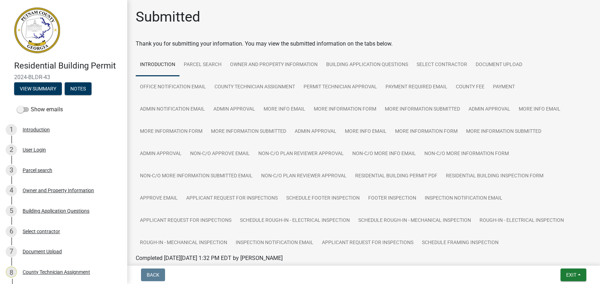
scroll to position [49, 0]
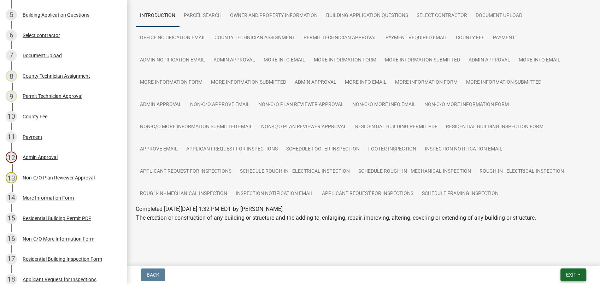
click at [570, 271] on button "Exit" at bounding box center [573, 275] width 26 height 13
click at [546, 256] on button "Save & Exit" at bounding box center [558, 256] width 57 height 17
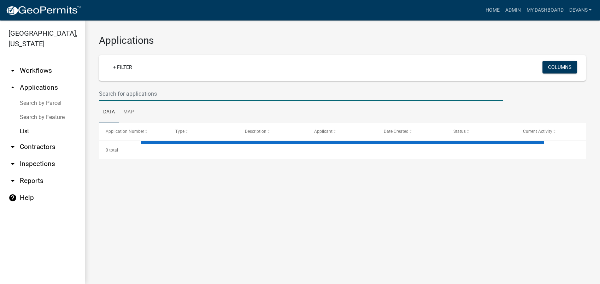
click at [123, 93] on input "text" at bounding box center [301, 94] width 404 height 14
click at [23, 129] on link "List" at bounding box center [42, 131] width 85 height 14
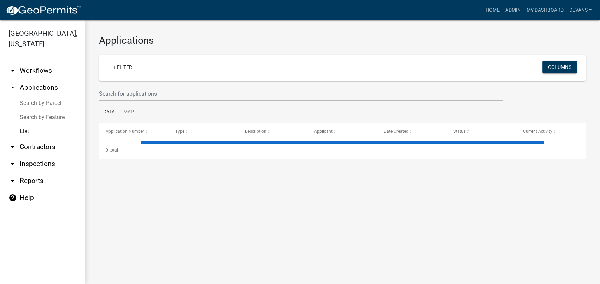
click at [30, 90] on link "arrow_drop_up Applications" at bounding box center [42, 87] width 85 height 17
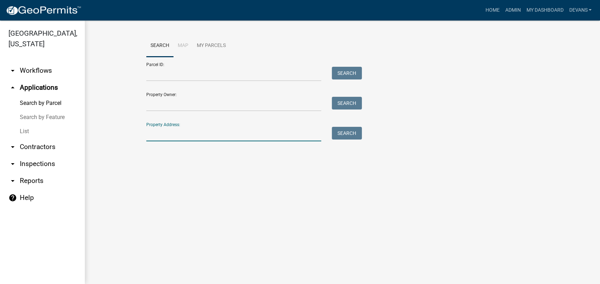
click at [161, 135] on input "Property Address:" at bounding box center [233, 134] width 175 height 14
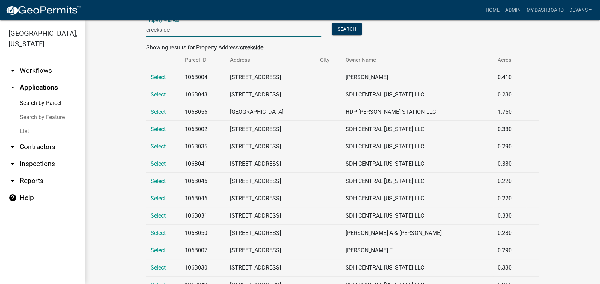
scroll to position [118, 0]
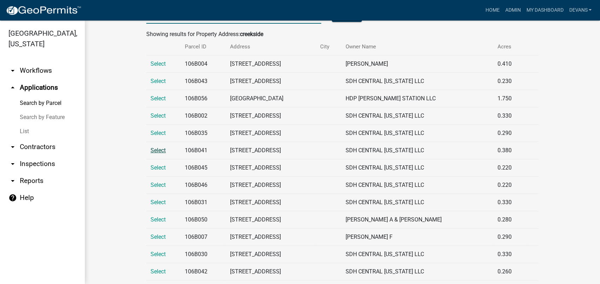
type input "creekside"
click at [155, 148] on span "Select" at bounding box center [158, 150] width 15 height 7
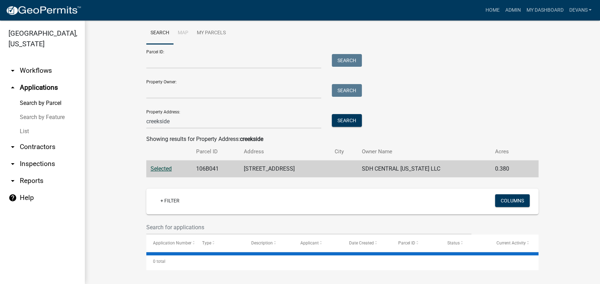
scroll to position [30, 0]
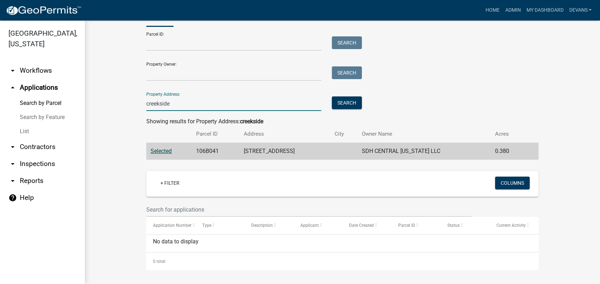
click at [173, 106] on input "creekside" at bounding box center [233, 103] width 175 height 14
click at [163, 152] on span "Selected" at bounding box center [161, 151] width 21 height 7
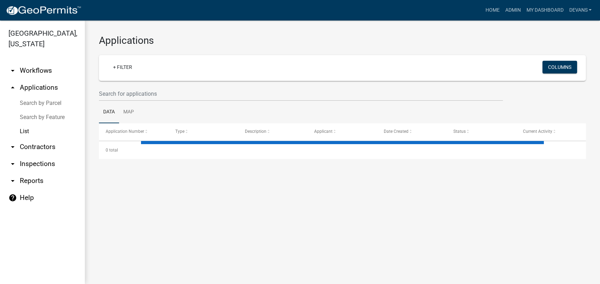
select select "1: 25"
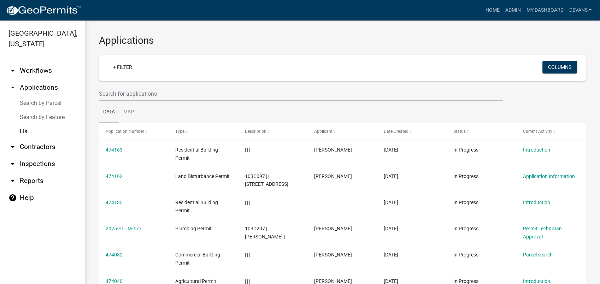
click at [37, 88] on link "arrow_drop_up Applications" at bounding box center [42, 87] width 85 height 17
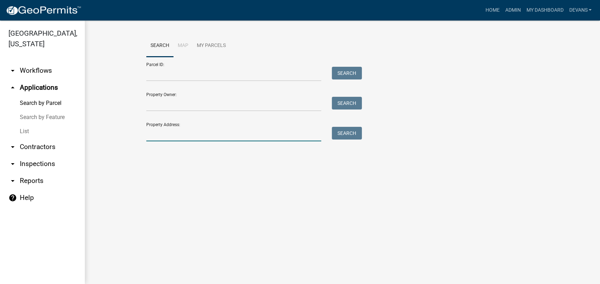
click at [169, 136] on input "Property Address:" at bounding box center [233, 134] width 175 height 14
type input "v"
type input "creekside"
click at [351, 134] on button "Search" at bounding box center [347, 133] width 30 height 13
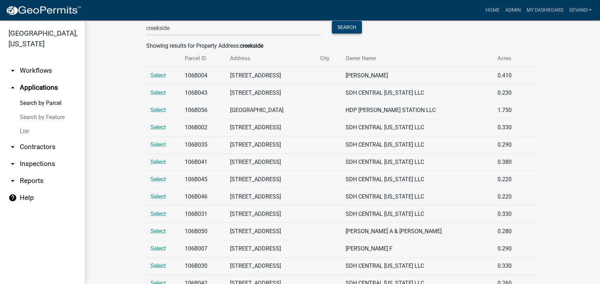
scroll to position [118, 0]
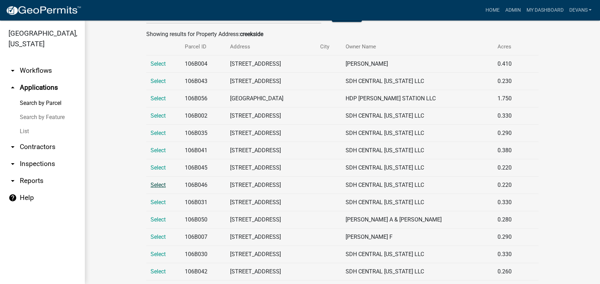
click at [157, 182] on span "Select" at bounding box center [158, 185] width 15 height 7
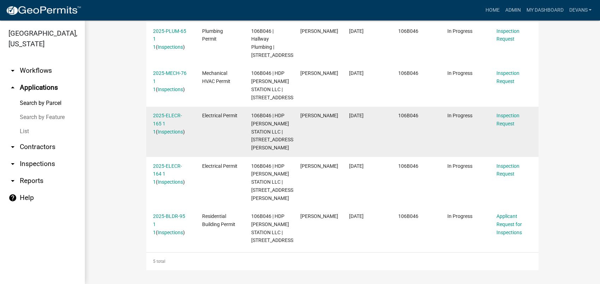
scroll to position [275, 0]
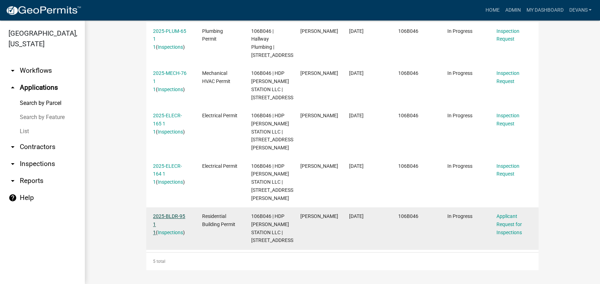
click at [166, 213] on link "2025-BLDR-95 1 1" at bounding box center [169, 224] width 32 height 22
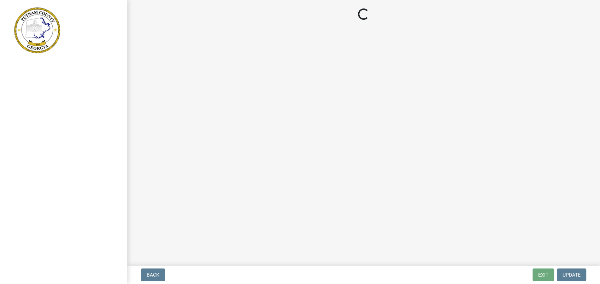
click at [166, 206] on main "Loading..." at bounding box center [363, 131] width 473 height 263
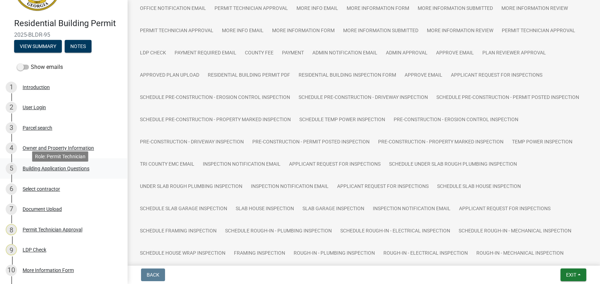
scroll to position [157, 0]
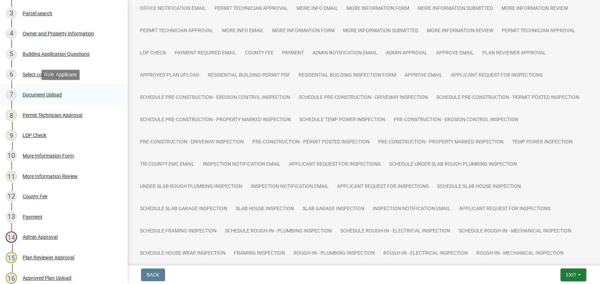
click at [39, 93] on div "Document Upload" at bounding box center [42, 94] width 39 height 5
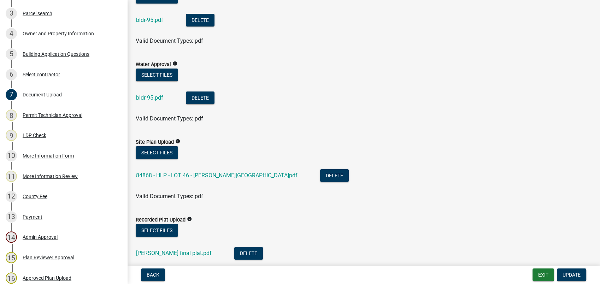
scroll to position [196, 0]
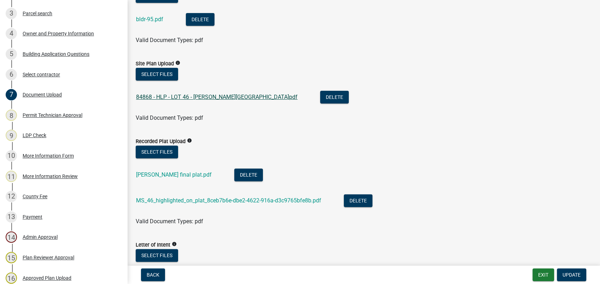
click at [184, 97] on link "84868 - HLP - LOT 46 - MADDOX STATION.pdf" at bounding box center [216, 97] width 161 height 7
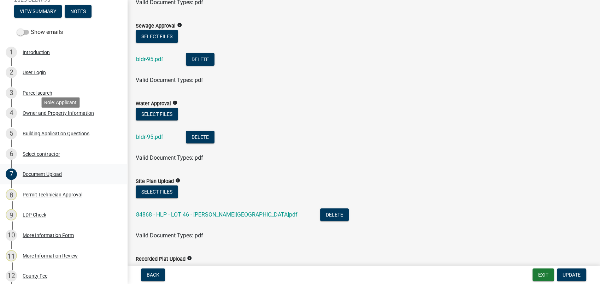
scroll to position [0, 0]
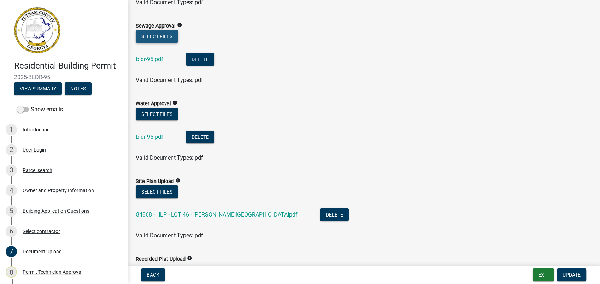
drag, startPoint x: 164, startPoint y: 33, endPoint x: 170, endPoint y: 32, distance: 6.8
click at [170, 32] on button "Select files" at bounding box center [157, 36] width 42 height 13
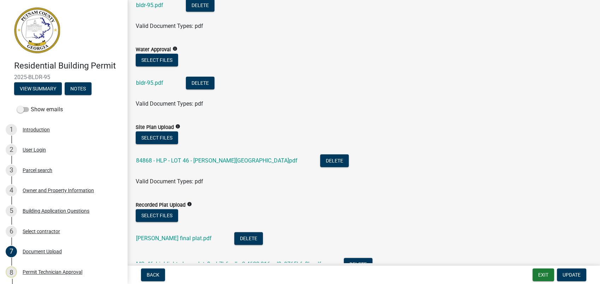
scroll to position [235, 0]
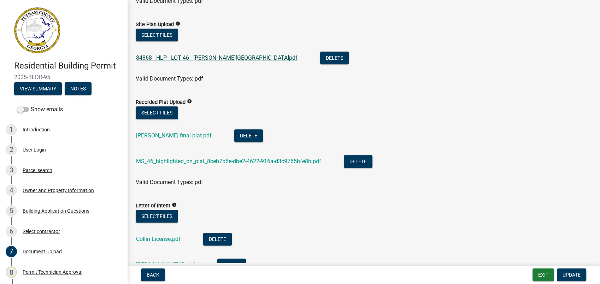
click at [164, 55] on link "84868 - HLP - LOT 46 - MADDOX STATION.pdf" at bounding box center [216, 57] width 161 height 7
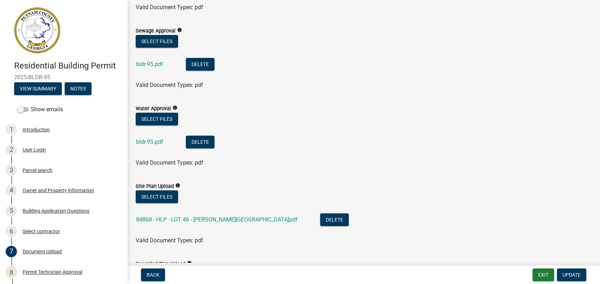
scroll to position [57, 0]
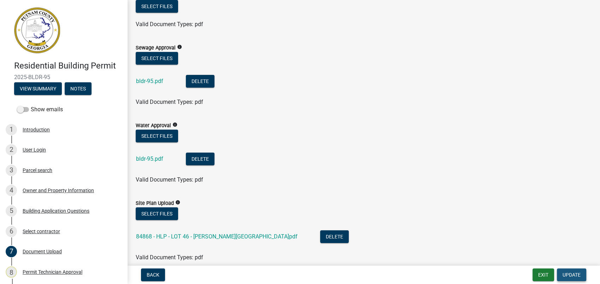
click at [571, 275] on span "Update" at bounding box center [571, 275] width 18 height 6
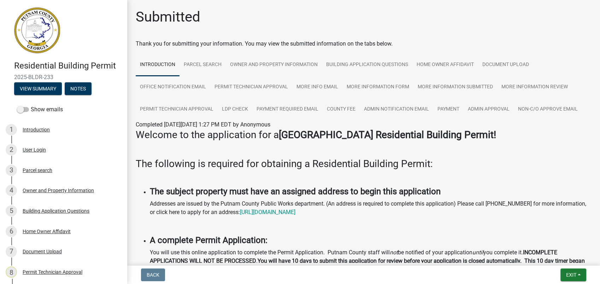
scroll to position [226, 0]
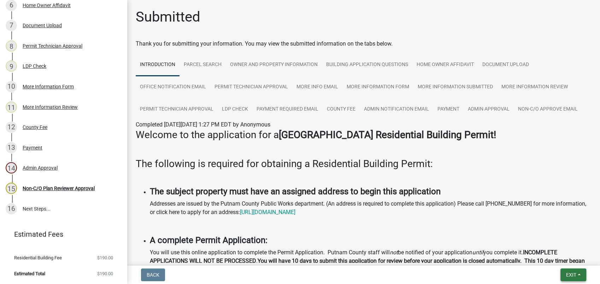
click at [577, 278] on button "Exit" at bounding box center [573, 275] width 26 height 13
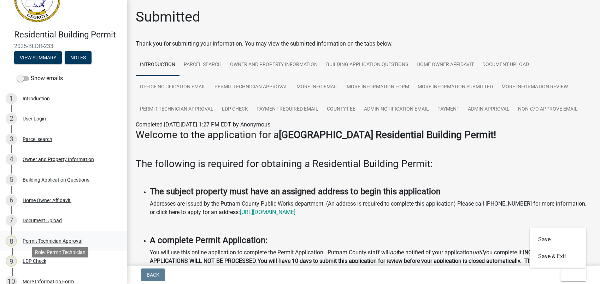
scroll to position [0, 0]
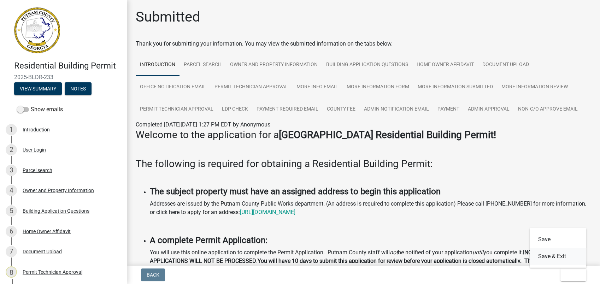
click at [556, 251] on button "Save & Exit" at bounding box center [558, 256] width 57 height 17
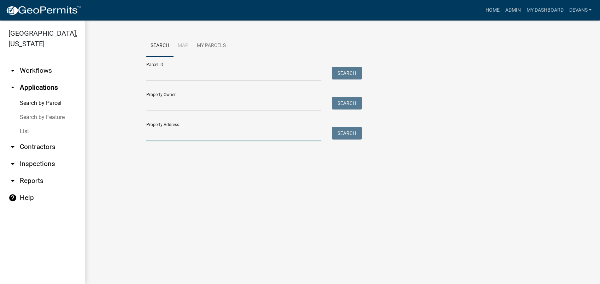
click at [227, 132] on input "Property Address:" at bounding box center [233, 134] width 175 height 14
type input "328 shady dale"
click at [350, 138] on button "Search" at bounding box center [347, 133] width 30 height 13
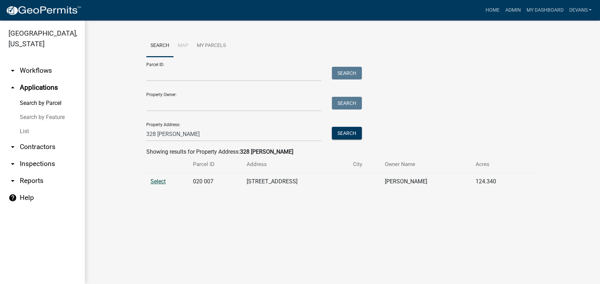
click at [157, 183] on span "Select" at bounding box center [158, 181] width 15 height 7
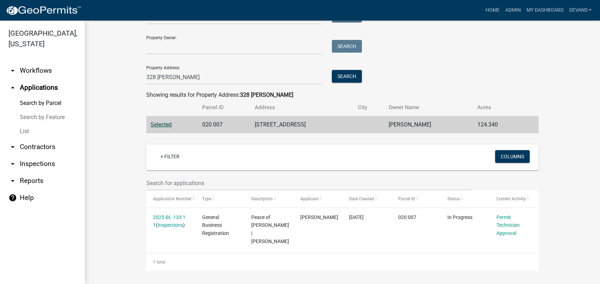
scroll to position [57, 0]
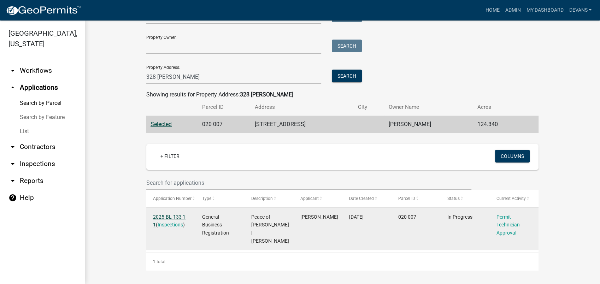
click at [171, 217] on link "2025-BL-133 1 1" at bounding box center [169, 221] width 33 height 14
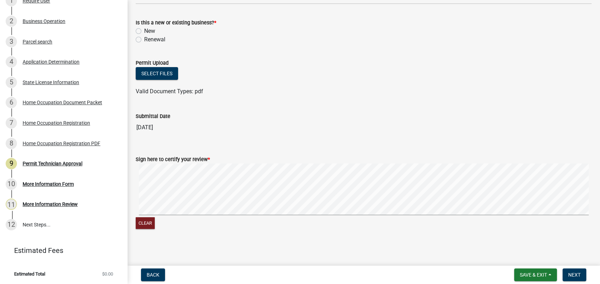
scroll to position [118, 0]
click at [311, 216] on div "Clear" at bounding box center [364, 196] width 456 height 67
drag, startPoint x: 525, startPoint y: 261, endPoint x: 535, endPoint y: 271, distance: 13.8
click at [528, 263] on main "Permit Technician Approval share Share Approve / Deny / More Info * Approve Den…" at bounding box center [363, 131] width 473 height 263
click at [572, 272] on span "Next" at bounding box center [574, 275] width 12 height 6
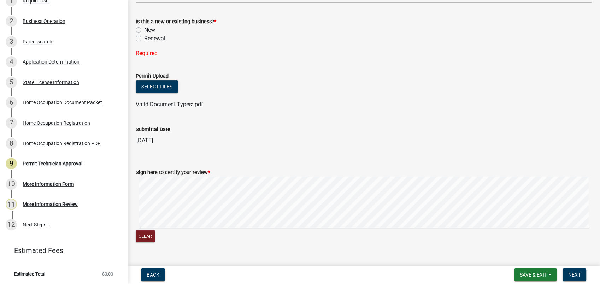
click at [144, 29] on label "New" at bounding box center [149, 30] width 11 height 8
click at [144, 29] on input "New" at bounding box center [146, 28] width 5 height 5
radio input "true"
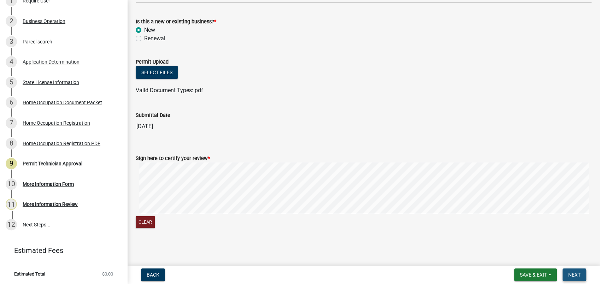
click at [576, 274] on span "Next" at bounding box center [574, 275] width 12 height 6
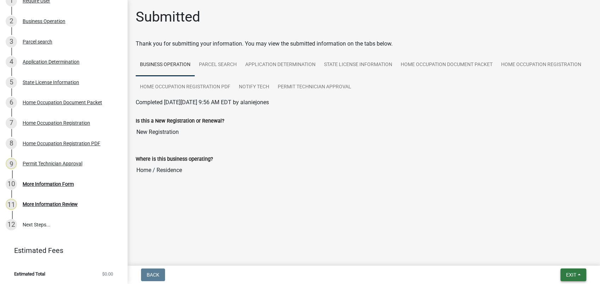
click at [562, 270] on button "Exit" at bounding box center [573, 275] width 26 height 13
click at [558, 255] on button "Save & Exit" at bounding box center [558, 256] width 57 height 17
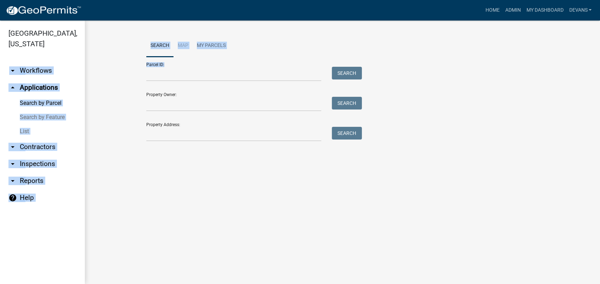
click at [0, 60] on html "Internet Explorer does NOT work with GeoPermits. Get a new browser for more sec…" at bounding box center [300, 142] width 600 height 284
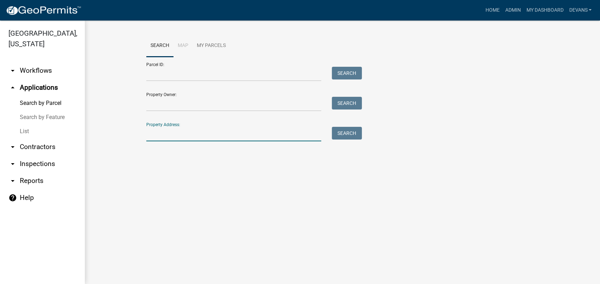
click at [177, 139] on input "Property Address:" at bounding box center [233, 134] width 175 height 14
type input "328 shady dale"
click at [351, 128] on button "Search" at bounding box center [347, 133] width 30 height 13
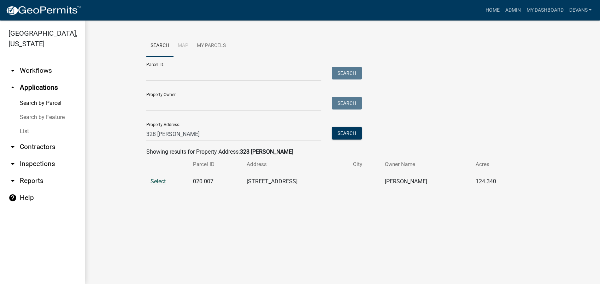
click at [160, 180] on span "Select" at bounding box center [158, 181] width 15 height 7
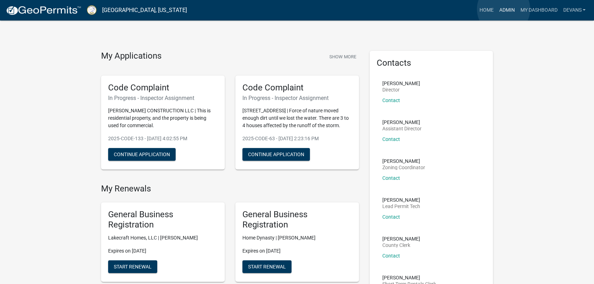
click at [503, 9] on link "Admin" at bounding box center [506, 10] width 21 height 13
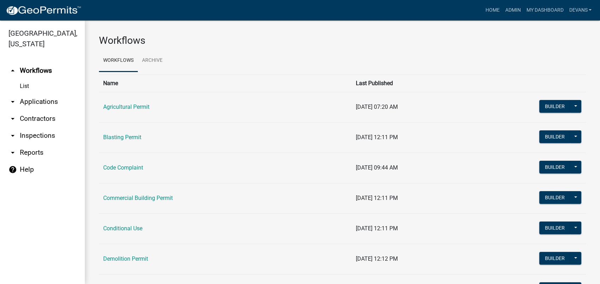
click at [51, 105] on link "arrow_drop_down Applications" at bounding box center [42, 101] width 85 height 17
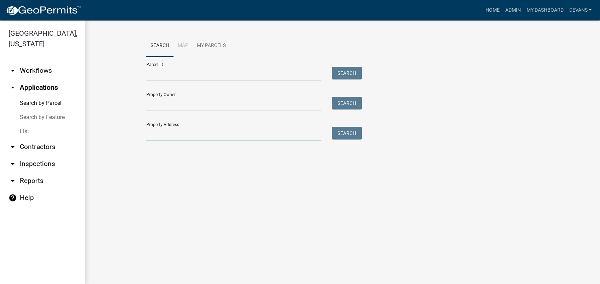
click at [171, 131] on input "Property Address:" at bounding box center [233, 134] width 175 height 14
type input "328 shady dale"
click at [334, 133] on button "Search" at bounding box center [347, 133] width 30 height 13
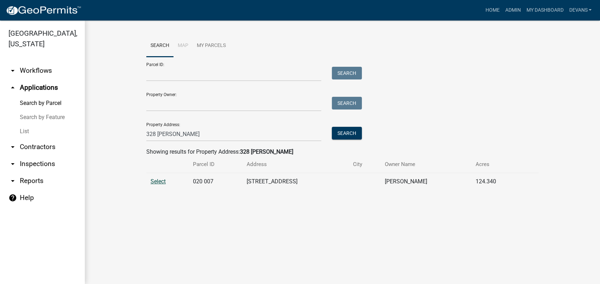
click at [155, 181] on span "Select" at bounding box center [158, 181] width 15 height 7
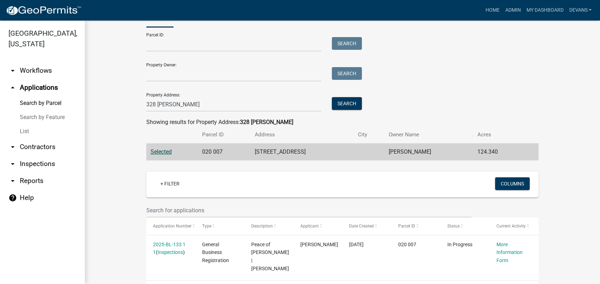
scroll to position [57, 0]
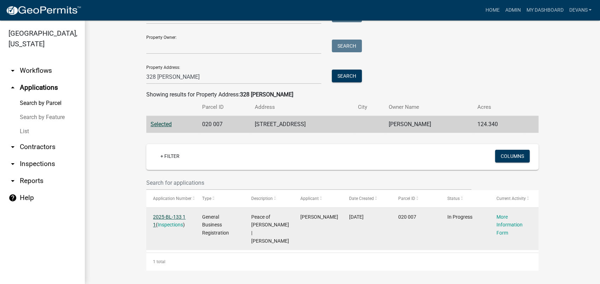
click at [165, 216] on link "2025-BL-133 1 1" at bounding box center [169, 221] width 33 height 14
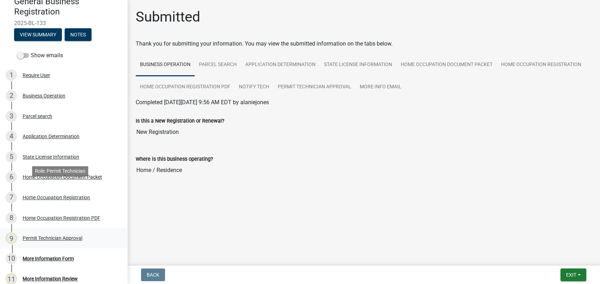
scroll to position [139, 0]
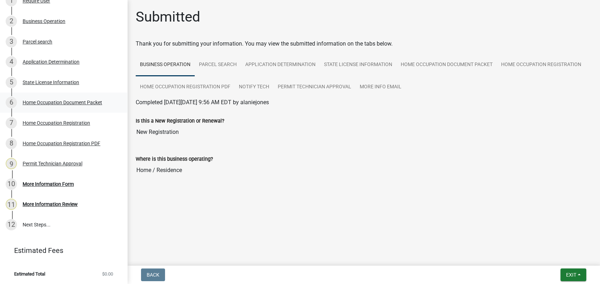
click at [58, 102] on div "Home Occupation Document Packet" at bounding box center [62, 102] width 79 height 5
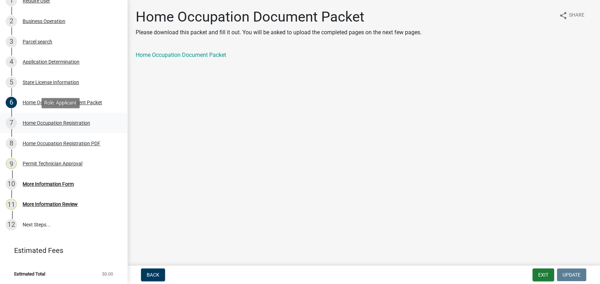
click at [59, 121] on div "Home Occupation Registration" at bounding box center [56, 122] width 67 height 5
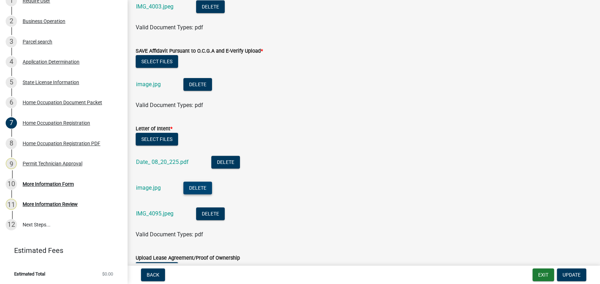
scroll to position [235, 0]
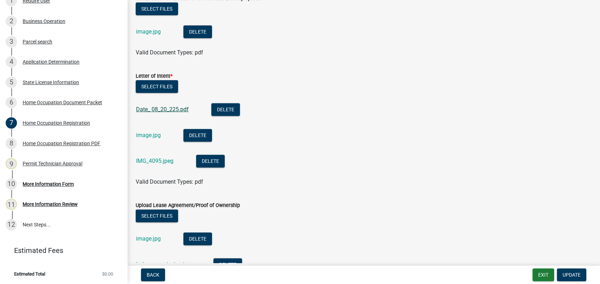
click at [154, 110] on link "Date_ 08_20_225.pdf" at bounding box center [162, 109] width 53 height 7
click at [225, 105] on button "Delete" at bounding box center [225, 109] width 29 height 13
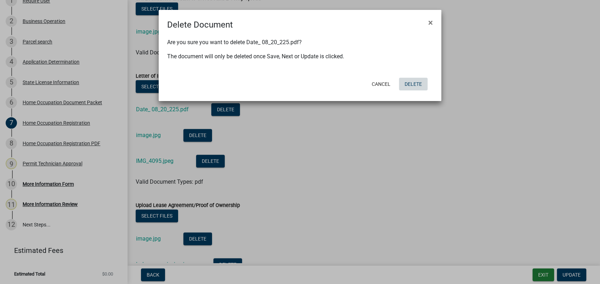
click at [415, 82] on button "Delete" at bounding box center [413, 84] width 29 height 13
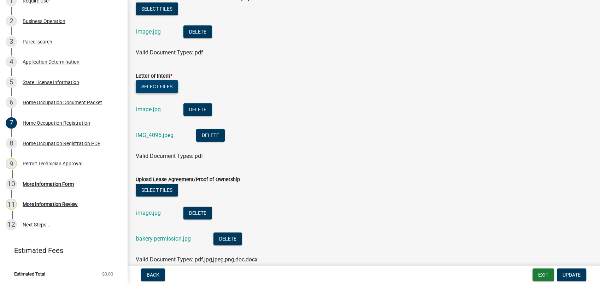
click at [158, 83] on button "Select files" at bounding box center [157, 86] width 42 height 13
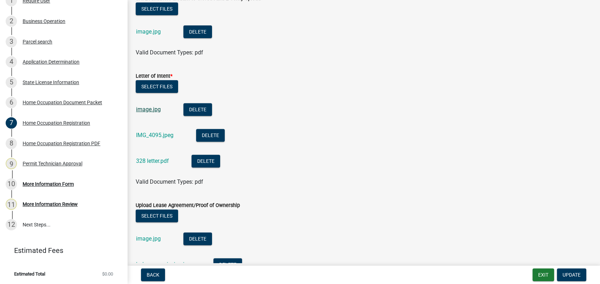
click at [143, 108] on link "image.jpg" at bounding box center [148, 109] width 25 height 7
click at [142, 160] on link "328 letter.pdf" at bounding box center [152, 161] width 33 height 7
click at [209, 133] on button "Delete" at bounding box center [210, 135] width 29 height 13
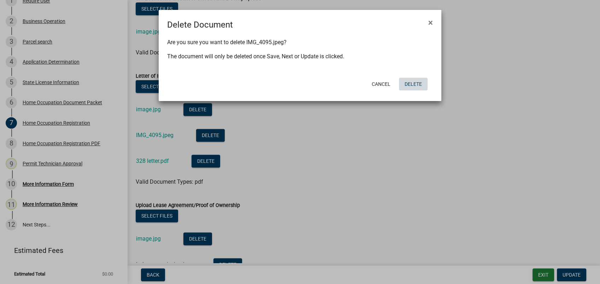
drag, startPoint x: 407, startPoint y: 82, endPoint x: 361, endPoint y: 81, distance: 45.6
click at [406, 82] on button "Delete" at bounding box center [413, 84] width 29 height 13
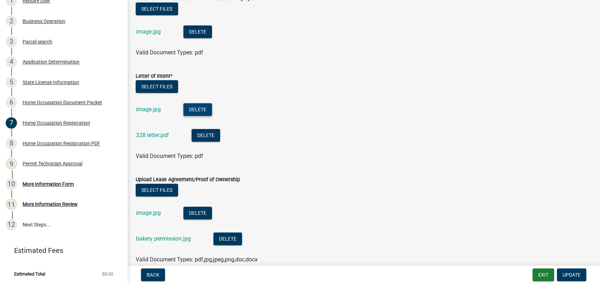
click at [196, 106] on button "Delete" at bounding box center [197, 109] width 29 height 13
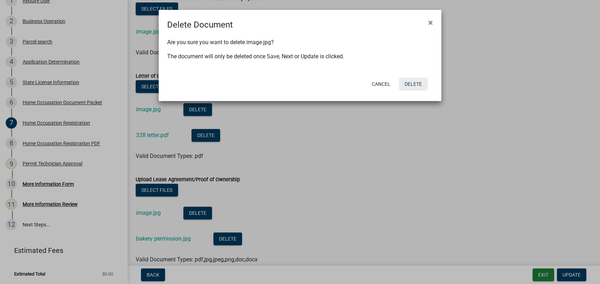
click at [410, 83] on button "Delete" at bounding box center [413, 84] width 29 height 13
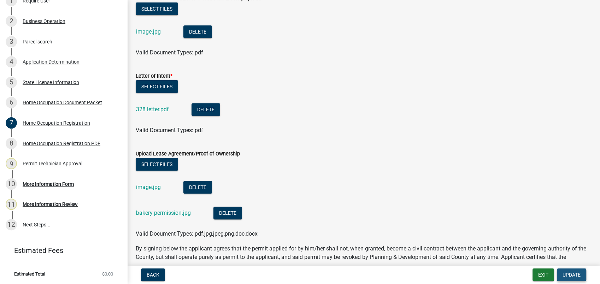
click at [568, 272] on span "Update" at bounding box center [571, 275] width 18 height 6
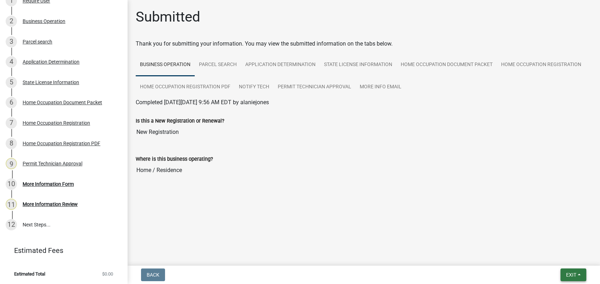
click at [571, 274] on span "Exit" at bounding box center [571, 275] width 10 height 6
click at [541, 259] on button "Save & Exit" at bounding box center [558, 256] width 57 height 17
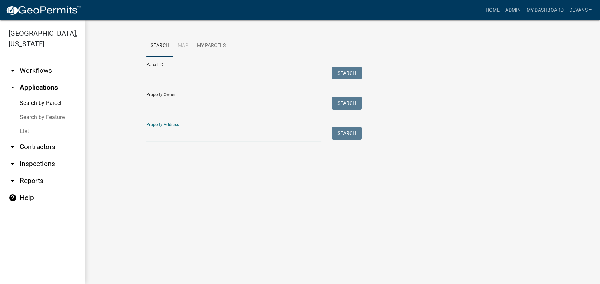
click at [181, 136] on input "Property Address:" at bounding box center [233, 134] width 175 height 14
type input "328 shady dale"
click at [344, 130] on button "Search" at bounding box center [347, 133] width 30 height 13
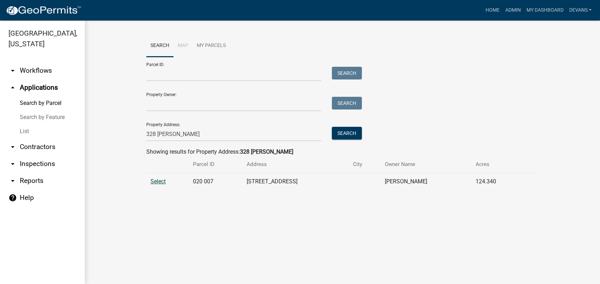
click at [161, 181] on span "Select" at bounding box center [158, 181] width 15 height 7
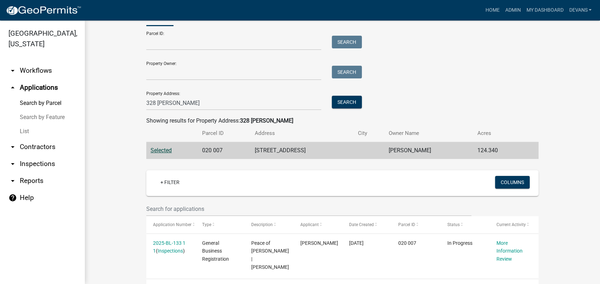
scroll to position [57, 0]
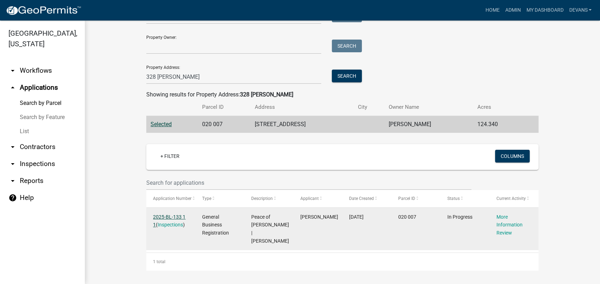
click at [170, 218] on link "2025-BL-133 1 1" at bounding box center [169, 221] width 33 height 14
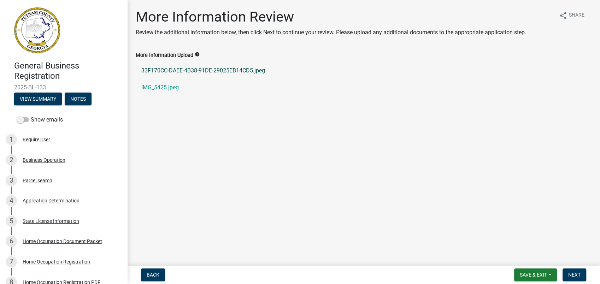
click at [207, 69] on link "33F170CC-DAEE-4B38-91DE-29025EB14CD5.jpeg" at bounding box center [364, 70] width 456 height 17
click at [164, 87] on link "IMG_5425.jpeg" at bounding box center [364, 87] width 456 height 17
click at [197, 70] on link "33F170CC-DAEE-4B38-91DE-29025EB14CD5.jpeg" at bounding box center [364, 70] width 456 height 17
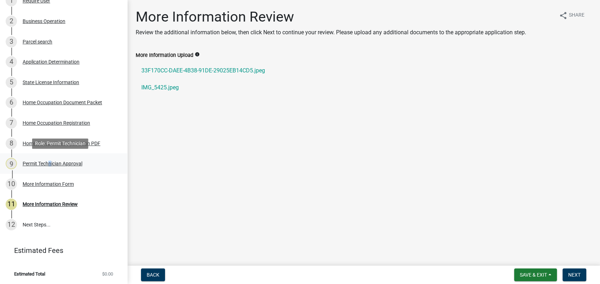
drag, startPoint x: 47, startPoint y: 166, endPoint x: 51, endPoint y: 164, distance: 4.3
click at [50, 165] on div "9 Permit Technician Approval" at bounding box center [61, 163] width 110 height 11
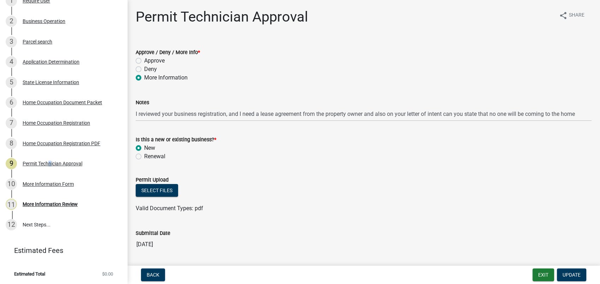
drag, startPoint x: 187, startPoint y: 254, endPoint x: 177, endPoint y: 260, distance: 11.9
click at [177, 260] on wm-data-entity-input-list "Approve / Deny / More Info * Approve Deny More Information Notes I reviewed you…" at bounding box center [364, 197] width 456 height 314
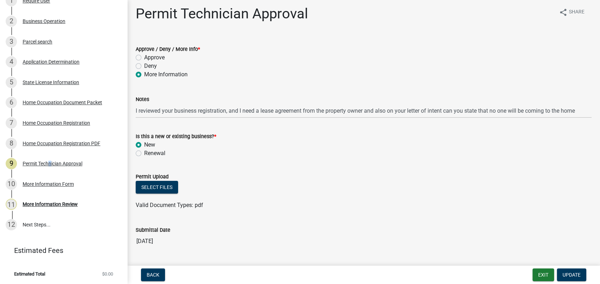
drag, startPoint x: 177, startPoint y: 260, endPoint x: 365, endPoint y: 185, distance: 202.3
click at [365, 185] on div "Select files" at bounding box center [364, 188] width 456 height 14
click at [430, 153] on div "Renewal" at bounding box center [364, 153] width 456 height 8
click at [566, 275] on span "Update" at bounding box center [571, 275] width 18 height 6
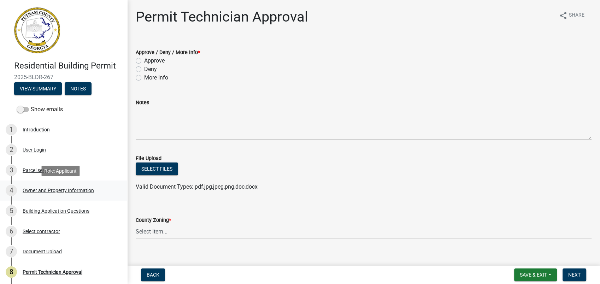
click at [32, 188] on div "Owner and Property Information" at bounding box center [58, 190] width 71 height 5
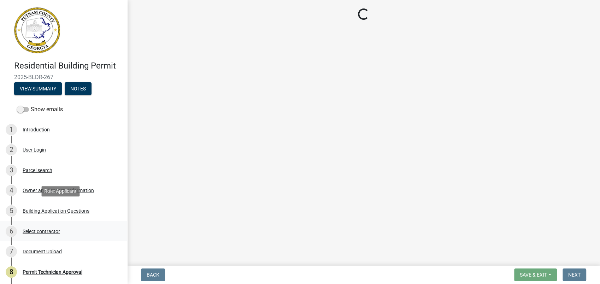
select select "a4366e26-0f82-401b-a682-956e4112ff86"
select select "83394b22-4a11-496c-8e5c-75ade2e72faf"
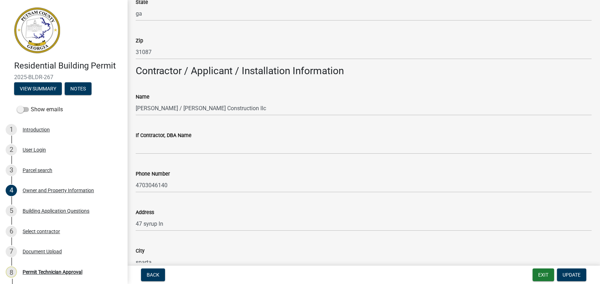
scroll to position [785, 0]
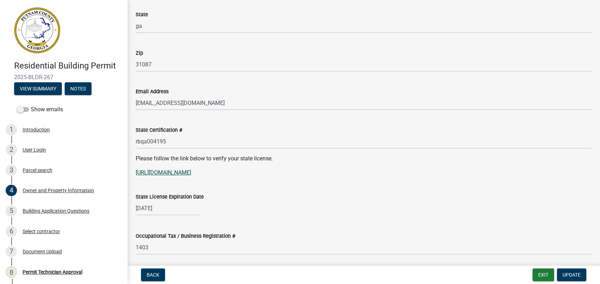
click at [187, 174] on link "[URL][DOMAIN_NAME]" at bounding box center [163, 172] width 55 height 7
click at [166, 172] on link "[URL][DOMAIN_NAME]" at bounding box center [163, 172] width 55 height 7
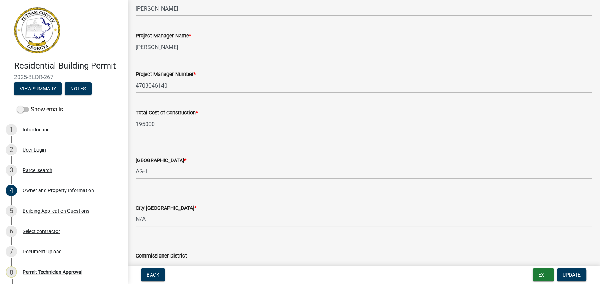
scroll to position [1138, 0]
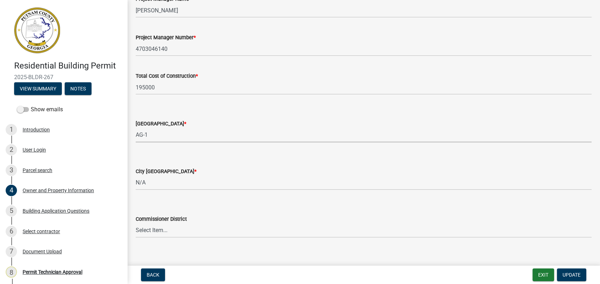
click at [154, 133] on select "Select Item... AG-1 R-1R R-1 R-2 MHP RM-1 RM-3 C-1 C-2 I-M PUD N/A" at bounding box center [364, 135] width 456 height 14
click at [136, 128] on select "Select Item... AG-1 R-1R R-1 R-2 MHP RM-1 RM-3 C-1 C-2 I-M PUD N/A" at bounding box center [364, 135] width 456 height 14
select select "34fe85c2-5f76-4343-b6bb-8ca387e0bed7"
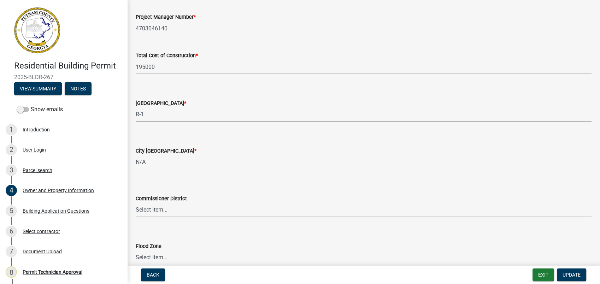
scroll to position [1195, 0]
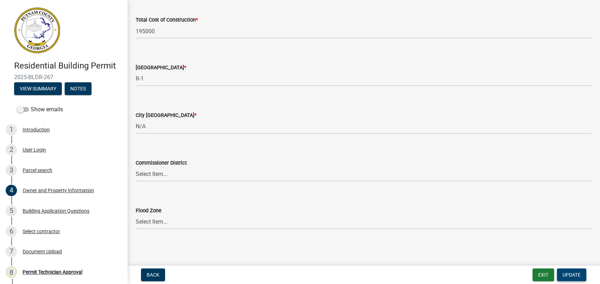
click at [570, 276] on span "Update" at bounding box center [571, 275] width 18 height 6
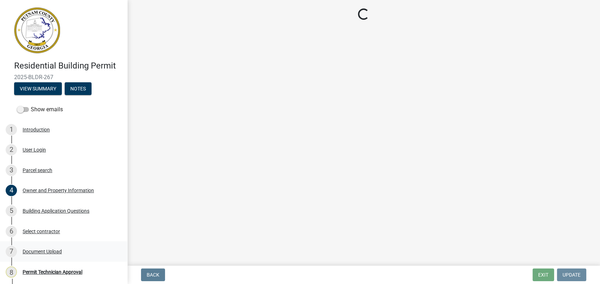
scroll to position [0, 0]
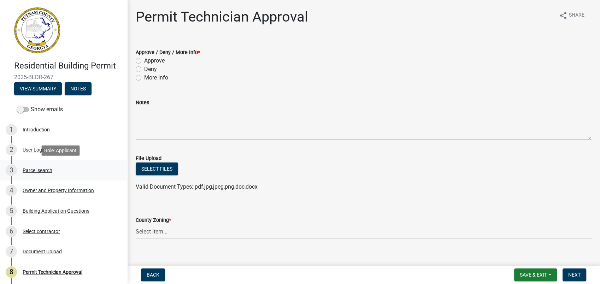
click at [43, 171] on div "Parcel search" at bounding box center [38, 170] width 30 height 5
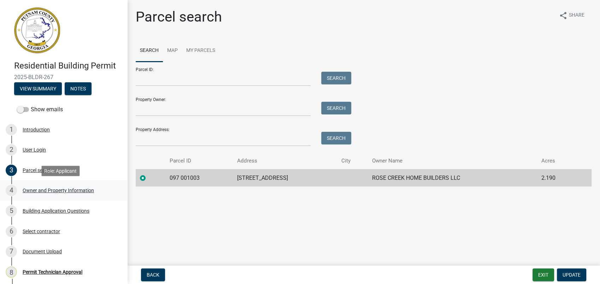
click at [67, 194] on div "4 Owner and Property Information" at bounding box center [61, 190] width 110 height 11
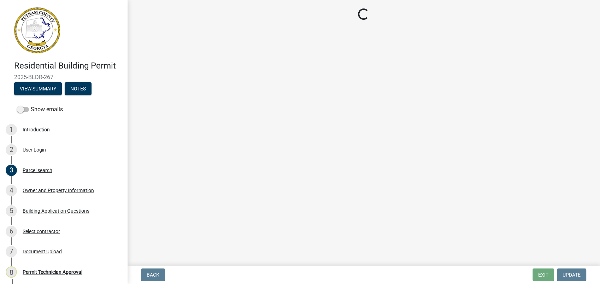
select select "34fe85c2-5f76-4343-b6bb-8ca387e0bed7"
select select "83394b22-4a11-496c-8e5c-75ade2e72faf"
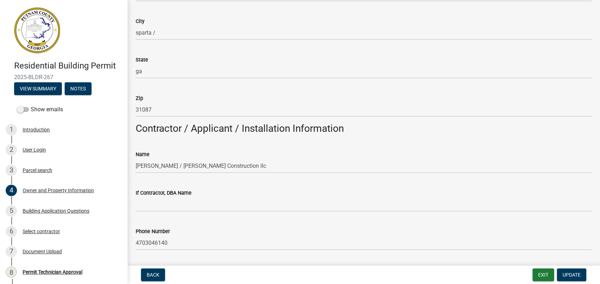
scroll to position [432, 0]
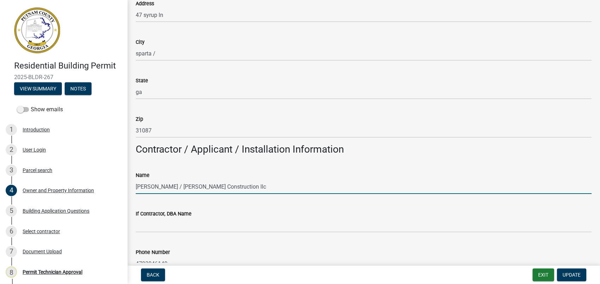
drag, startPoint x: 226, startPoint y: 187, endPoint x: 167, endPoint y: 186, distance: 59.0
click at [167, 186] on input "[PERSON_NAME] / [PERSON_NAME] Construction llc" at bounding box center [364, 186] width 456 height 14
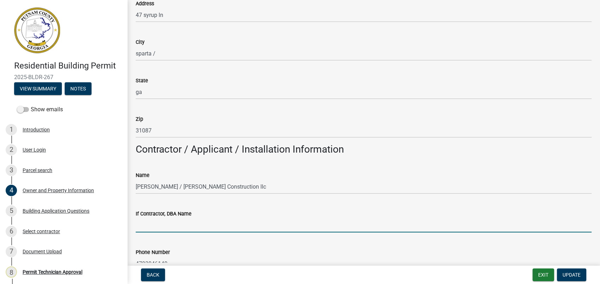
click at [172, 230] on input "If Contractor, DBA Name" at bounding box center [364, 225] width 456 height 14
paste input "[PERSON_NAME] Construction llc"
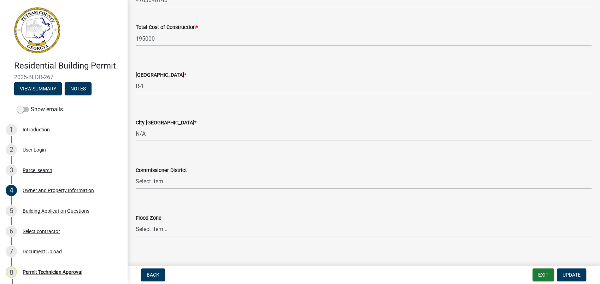
scroll to position [1195, 0]
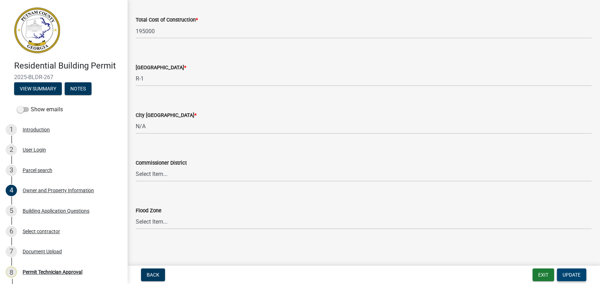
type input "[PERSON_NAME] Construction llc"
click at [566, 274] on span "Update" at bounding box center [571, 275] width 18 height 6
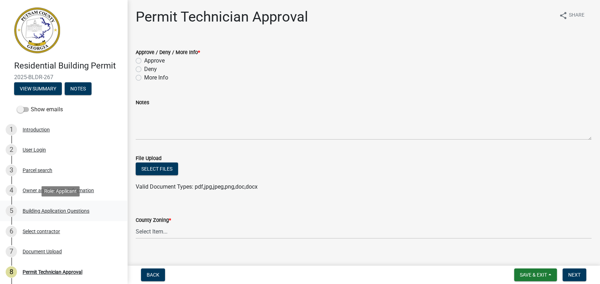
click at [61, 212] on div "Building Application Questions" at bounding box center [56, 210] width 67 height 5
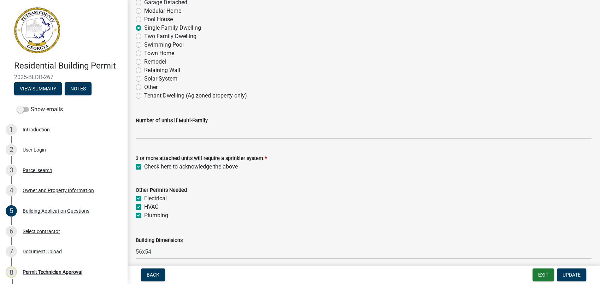
scroll to position [157, 0]
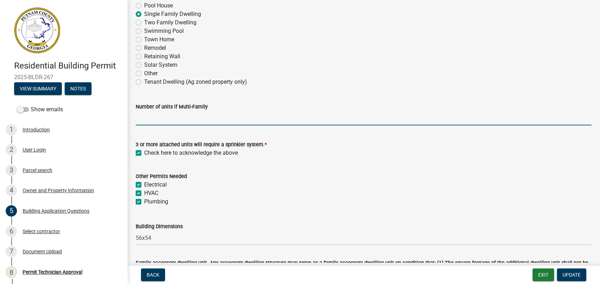
click at [141, 122] on input "text" at bounding box center [364, 118] width 456 height 14
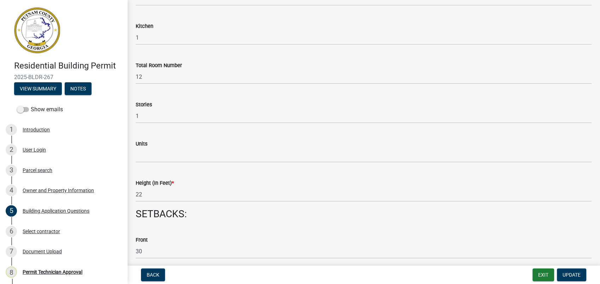
scroll to position [824, 0]
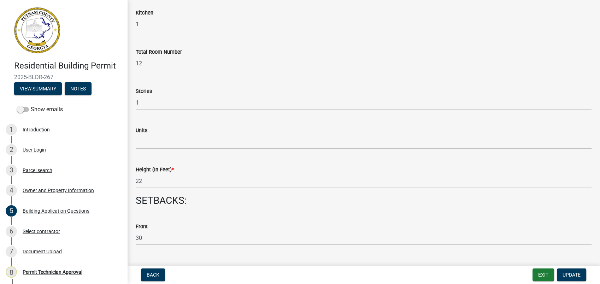
type input "1"
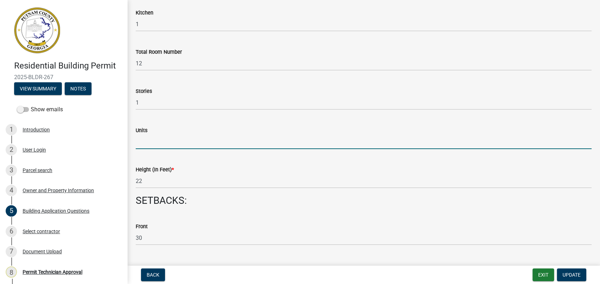
click at [164, 147] on input "text" at bounding box center [364, 142] width 456 height 14
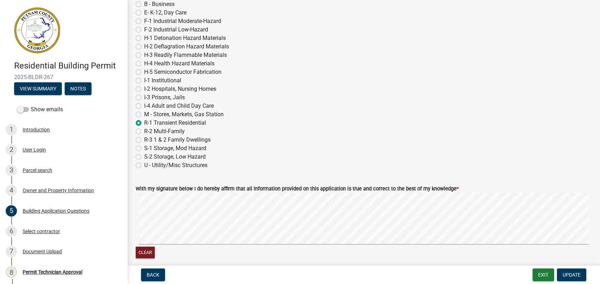
scroll to position [2905, 0]
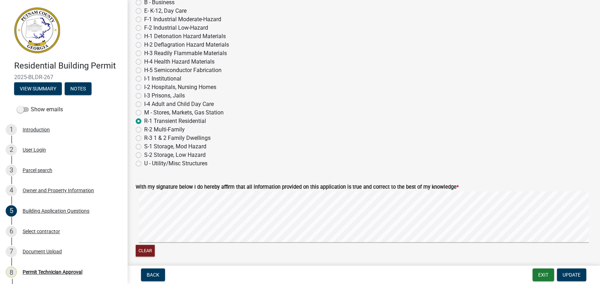
type input "1"
click at [144, 136] on label "R-3 1 & 2 Family Dwellings" at bounding box center [177, 138] width 66 height 8
click at [144, 136] on input "R-3 1 & 2 Family Dwellings" at bounding box center [146, 136] width 5 height 5
radio input "true"
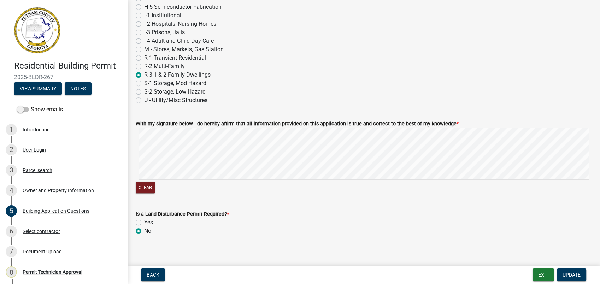
scroll to position [2974, 0]
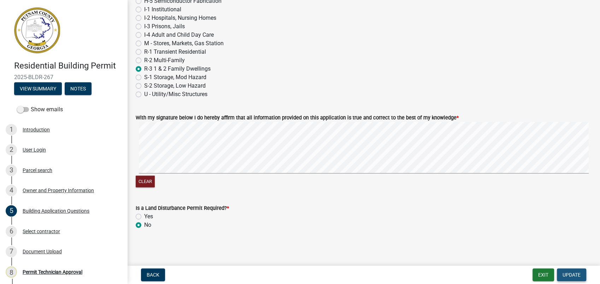
click at [575, 275] on span "Update" at bounding box center [571, 275] width 18 height 6
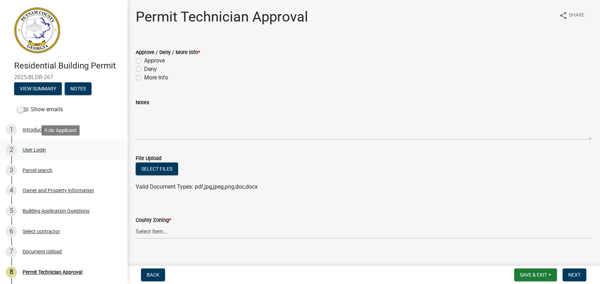
scroll to position [68, 0]
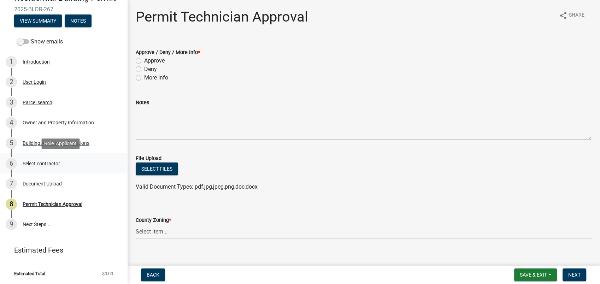
click at [44, 161] on div "Select contractor" at bounding box center [41, 163] width 37 height 5
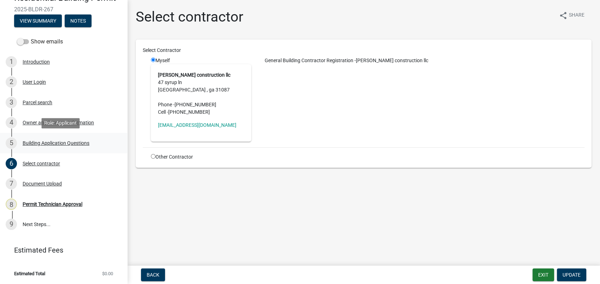
click at [36, 142] on div "Building Application Questions" at bounding box center [56, 143] width 67 height 5
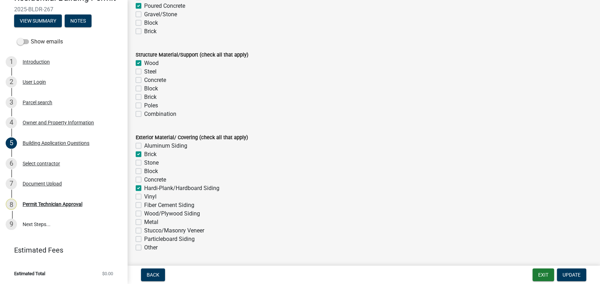
scroll to position [1492, 0]
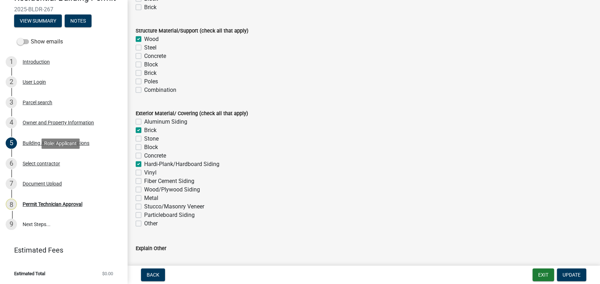
click at [45, 161] on div "Select contractor" at bounding box center [41, 163] width 37 height 5
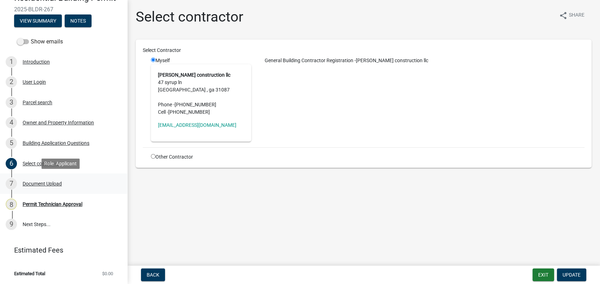
click at [45, 183] on div "Document Upload" at bounding box center [42, 183] width 39 height 5
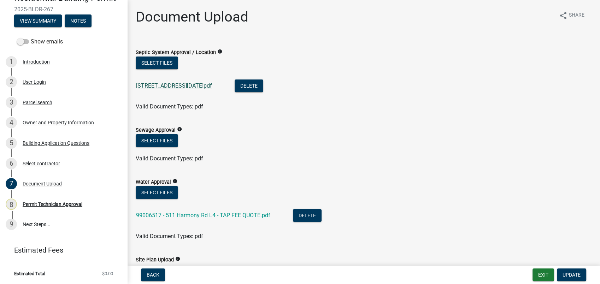
click at [164, 84] on link "511 Harmony rd permit 9-2-2025.pdf" at bounding box center [174, 85] width 76 height 7
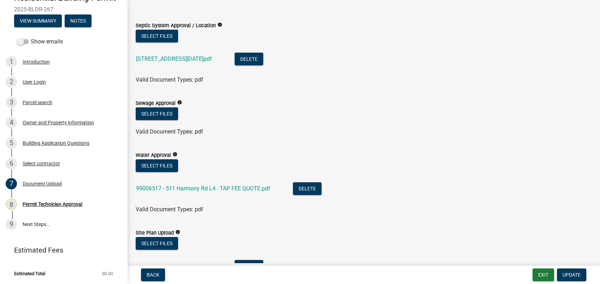
scroll to position [78, 0]
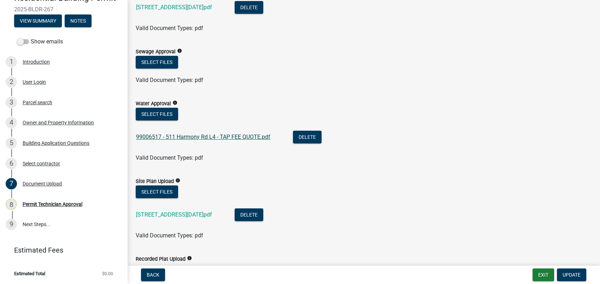
click at [195, 137] on link "99006517 - 511 Harmony Rd L4 - TAP FEE QUOTE.pdf" at bounding box center [203, 137] width 134 height 7
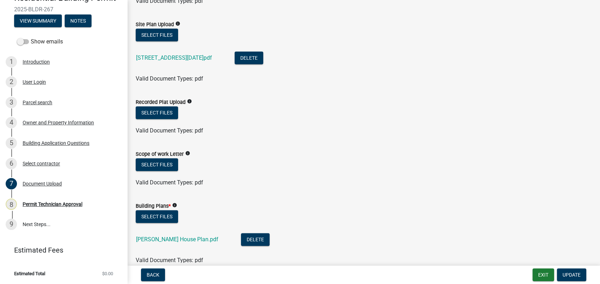
scroll to position [275, 0]
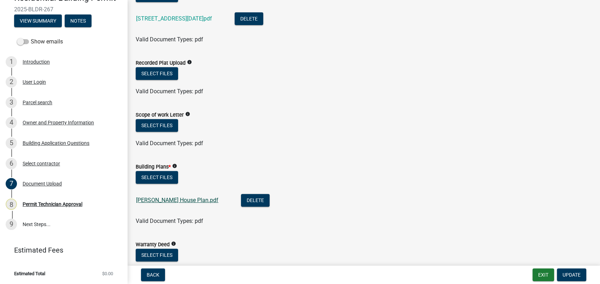
click at [175, 200] on link "Palmer House Plan.pdf" at bounding box center [177, 200] width 82 height 7
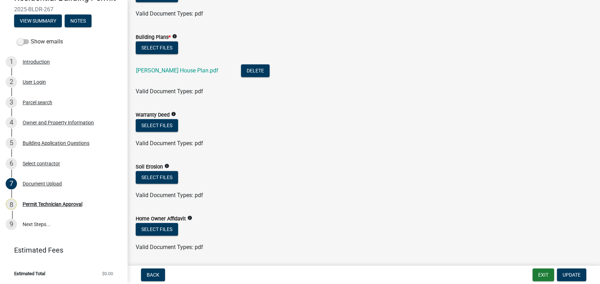
scroll to position [325, 0]
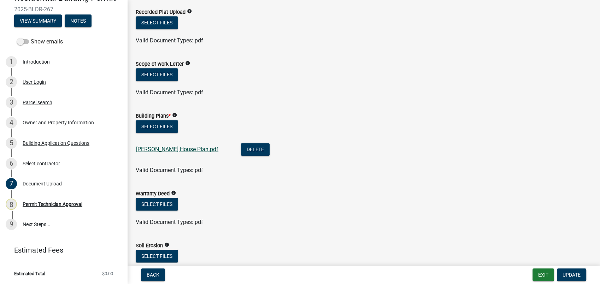
click at [158, 148] on link "Palmer House Plan.pdf" at bounding box center [177, 149] width 82 height 7
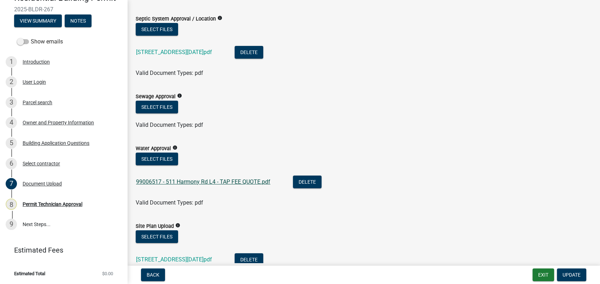
scroll to position [78, 0]
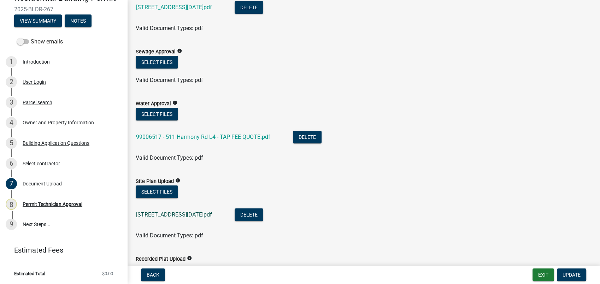
click at [175, 212] on link "511 Harmony rd permit 9-2-2025.pdf" at bounding box center [174, 214] width 76 height 7
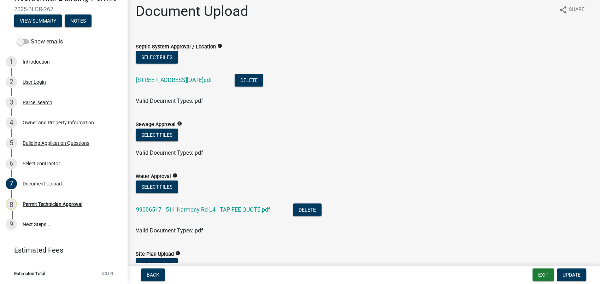
scroll to position [0, 0]
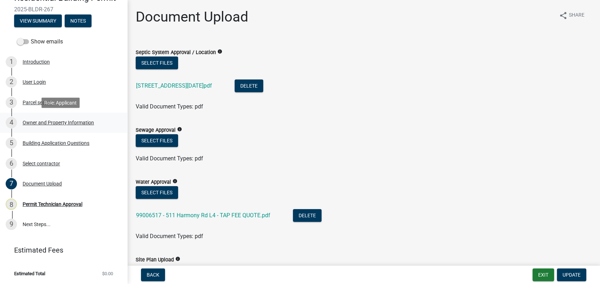
click at [57, 124] on div "Owner and Property Information" at bounding box center [58, 122] width 71 height 5
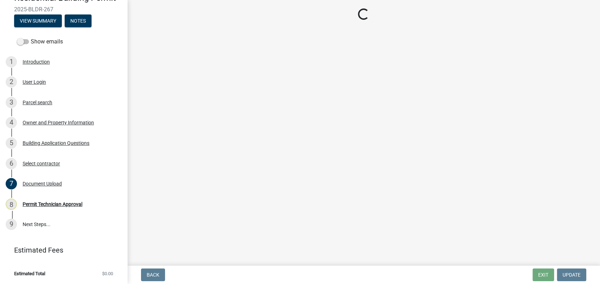
select select "34fe85c2-5f76-4343-b6bb-8ca387e0bed7"
select select "83394b22-4a11-496c-8e5c-75ade2e72faf"
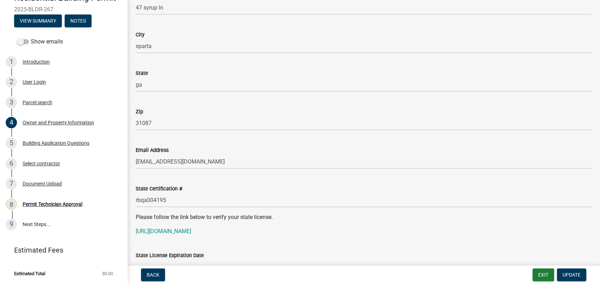
scroll to position [864, 0]
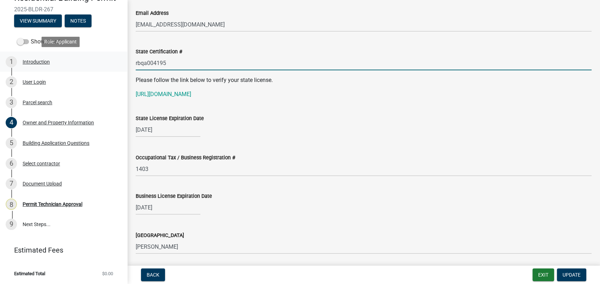
drag, startPoint x: 171, startPoint y: 64, endPoint x: 106, endPoint y: 67, distance: 65.8
click at [106, 67] on div "Residential Building Permit 2025-BLDR-267 View Summary Notes Show emails 1 Intr…" at bounding box center [300, 142] width 600 height 284
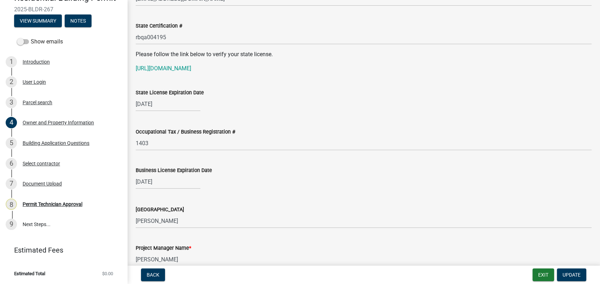
scroll to position [903, 0]
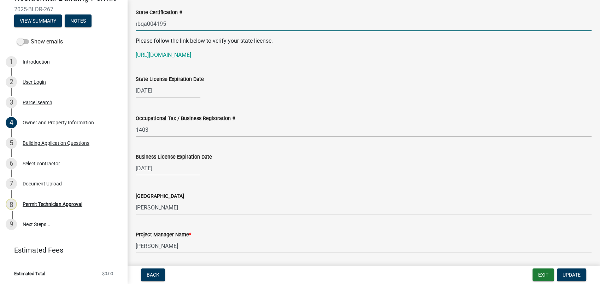
click at [346, 21] on input "rbqa004195" at bounding box center [364, 24] width 456 height 14
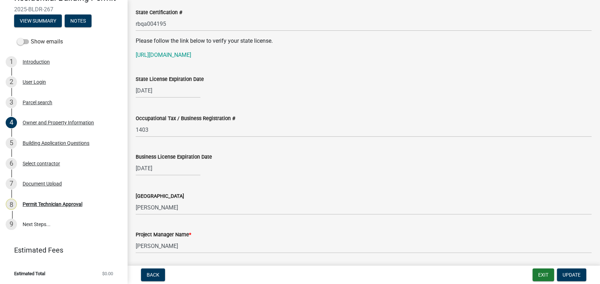
click at [421, 114] on div "Occupational Tax / Business Registration #" at bounding box center [364, 118] width 456 height 8
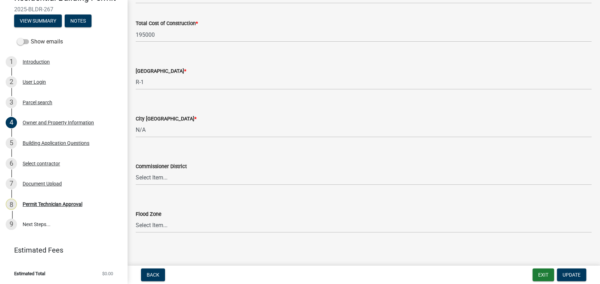
scroll to position [1195, 0]
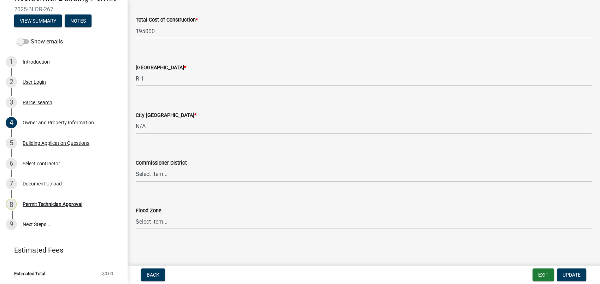
click at [151, 170] on select "Select Item... District 1 District 2 District 3 District 4" at bounding box center [364, 174] width 456 height 14
click at [136, 167] on select "Select Item... District 1 District 2 District 3 District 4" at bounding box center [364, 174] width 456 height 14
select select "ece5c1a9-df30-4702-9587-5deee23533b7"
click at [574, 275] on span "Update" at bounding box center [571, 275] width 18 height 6
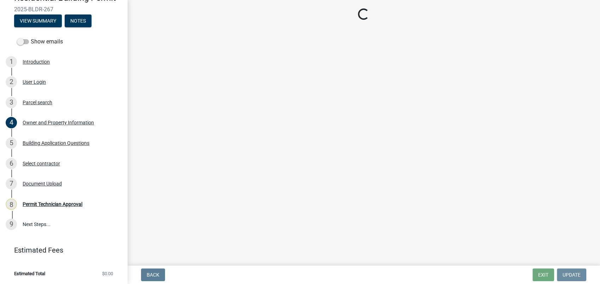
scroll to position [0, 0]
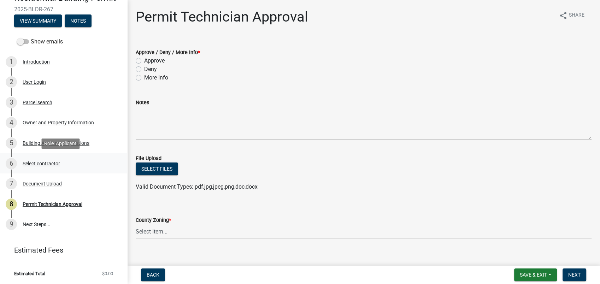
click at [40, 161] on div "Select contractor" at bounding box center [41, 163] width 37 height 5
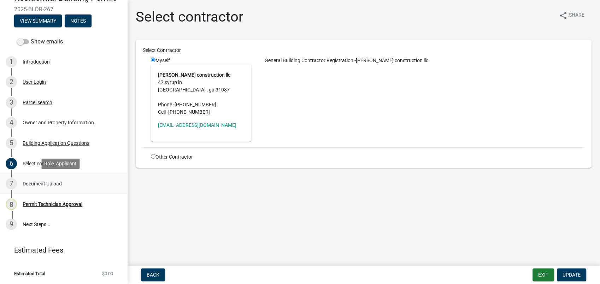
click at [51, 183] on div "Document Upload" at bounding box center [42, 183] width 39 height 5
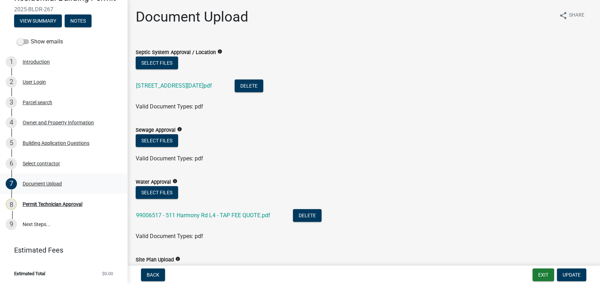
click at [47, 184] on div "Document Upload" at bounding box center [42, 183] width 39 height 5
click at [48, 184] on div "Document Upload" at bounding box center [42, 183] width 39 height 5
click at [49, 202] on div "Permit Technician Approval" at bounding box center [53, 204] width 60 height 5
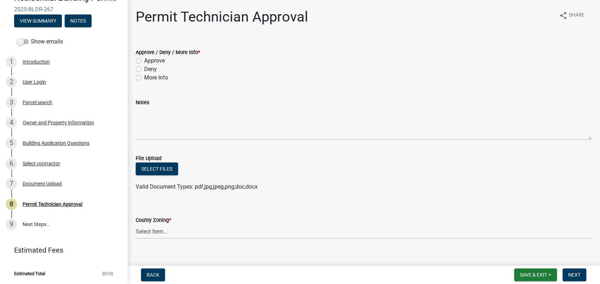
click at [144, 78] on label "More Info" at bounding box center [156, 77] width 24 height 8
click at [144, 78] on input "More Info" at bounding box center [146, 75] width 5 height 5
radio input "true"
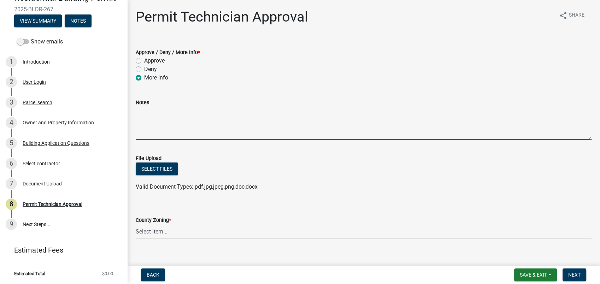
click at [151, 126] on textarea "Notes" at bounding box center [364, 123] width 456 height 33
type textarea "I"
click at [146, 112] on textarea "Whar i" at bounding box center [364, 123] width 456 height 33
type textarea "W"
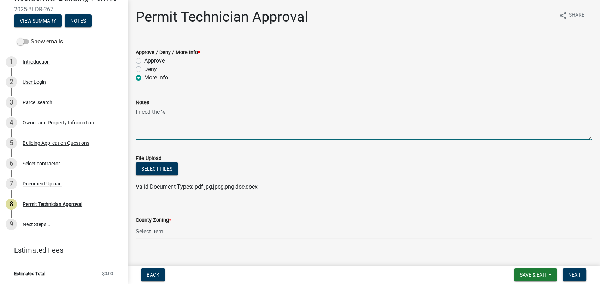
click at [182, 113] on textarea "I need the %" at bounding box center [364, 123] width 456 height 33
click at [225, 120] on textarea "I need the % of lot coverage" at bounding box center [364, 123] width 456 height 33
click at [257, 105] on div "Notes" at bounding box center [364, 102] width 456 height 8
click at [235, 107] on textarea "I need the % of lot coverage, the actual" at bounding box center [364, 123] width 456 height 33
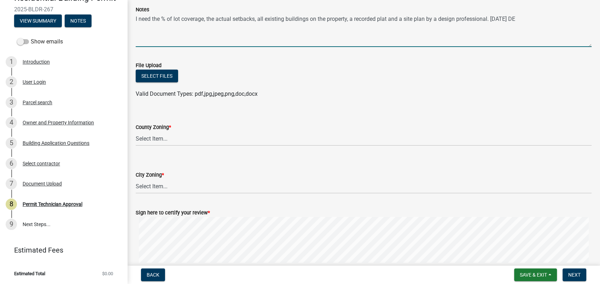
scroll to position [118, 0]
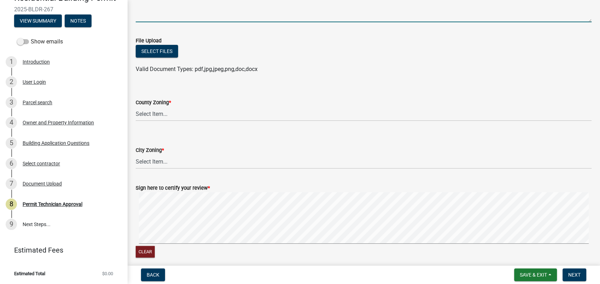
type textarea "I need the % of lot coverage, the actual setbacks, all existing buildings on th…"
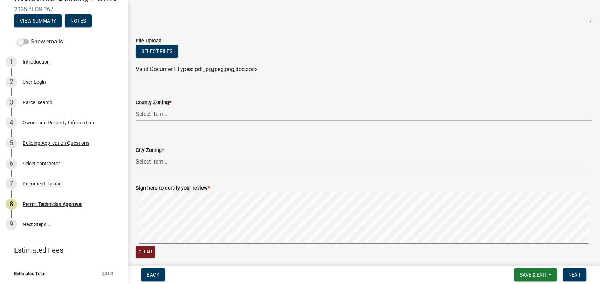
click at [152, 105] on div "County Zoning *" at bounding box center [364, 102] width 456 height 8
click at [153, 116] on select "Select Item... AG-1 R-1R R-1 R-2 MHP RM-1 RM-3 C-1 C-2 I-M PUD N/A" at bounding box center [364, 114] width 456 height 14
click at [136, 107] on select "Select Item... AG-1 R-1R R-1 R-2 MHP RM-1 RM-3 C-1 C-2 I-M PUD N/A" at bounding box center [364, 114] width 456 height 14
select select "34fe85c2-5f76-4343-b6bb-8ca387e0bed7"
click at [151, 157] on select "Select Item... A-1 A-2 R-1 R-2 R-3 R-4 MHP C-1 C-2 I-1 I-2 DB FH H-P N/A" at bounding box center [364, 161] width 456 height 14
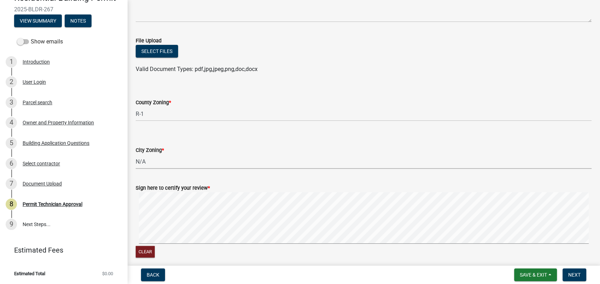
click at [136, 154] on select "Select Item... A-1 A-2 R-1 R-2 R-3 R-4 MHP C-1 C-2 I-1 I-2 DB FH H-P N/A" at bounding box center [364, 161] width 456 height 14
select select "83394b22-4a11-496c-8e5c-75ade2e72faf"
click at [571, 270] on button "Next" at bounding box center [574, 275] width 24 height 13
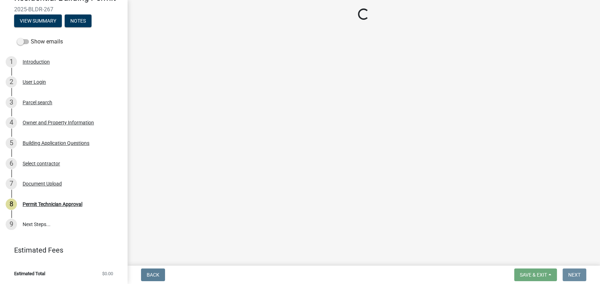
scroll to position [0, 0]
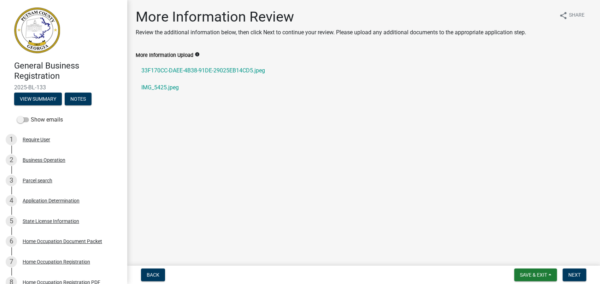
scroll to position [139, 0]
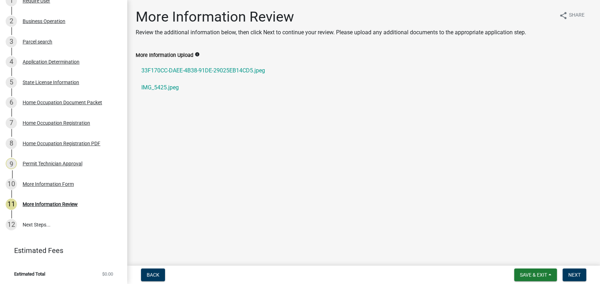
drag, startPoint x: 483, startPoint y: 298, endPoint x: 512, endPoint y: 298, distance: 29.0
click at [512, 284] on html "Internet Explorer does NOT work with GeoPermits. Get a new browser for more sec…" at bounding box center [300, 142] width 600 height 284
